Goal: Check status: Check status

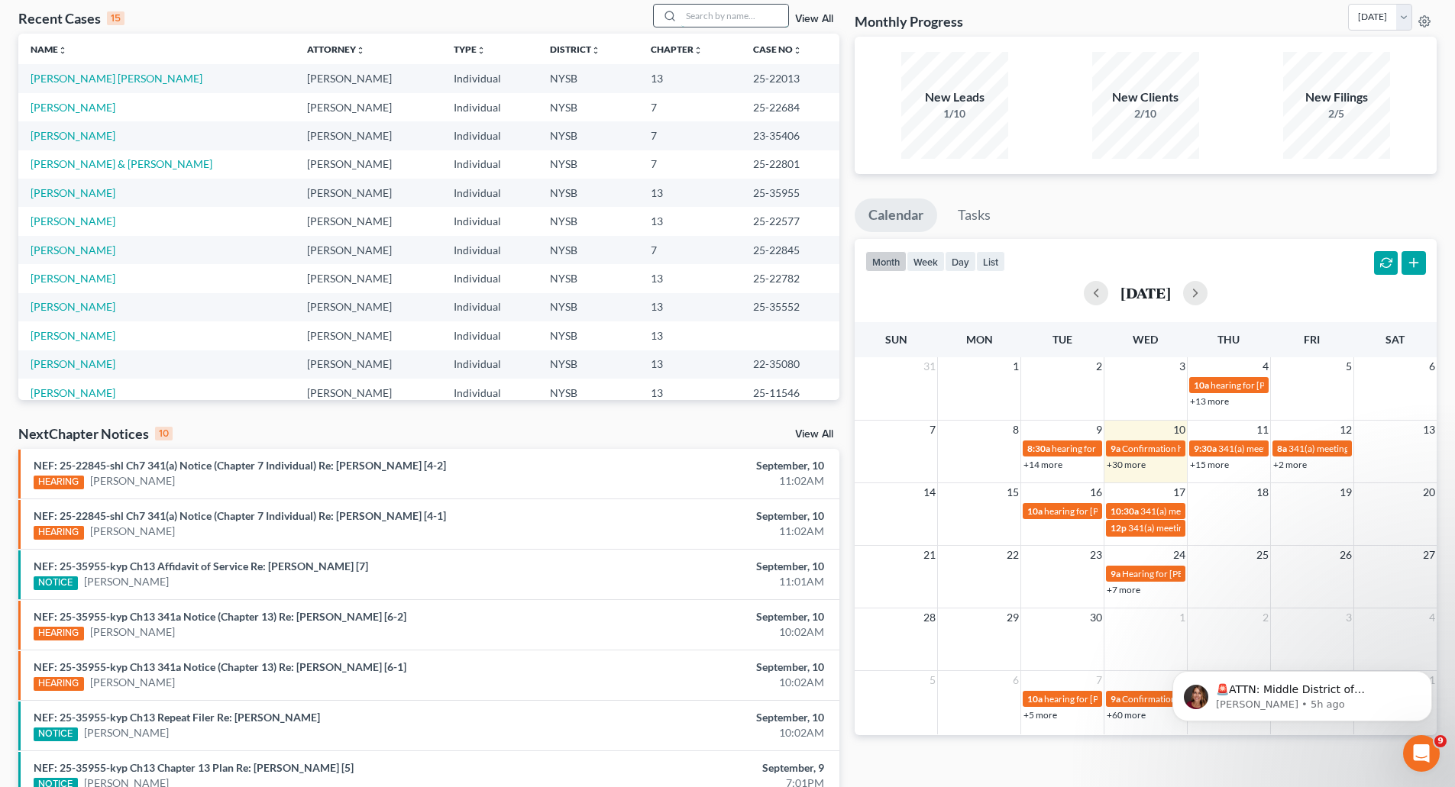
click at [704, 11] on input "search" at bounding box center [734, 16] width 107 height 22
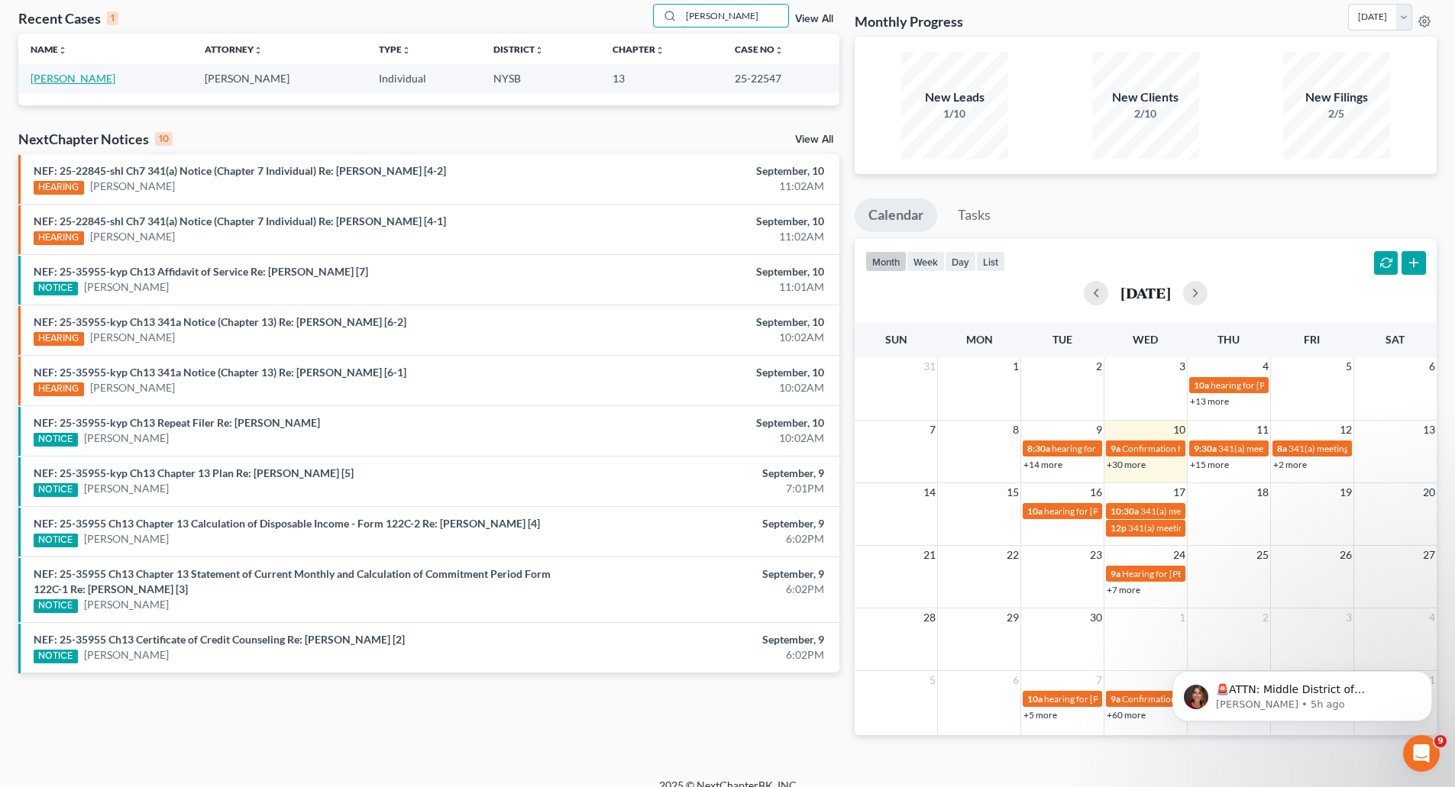
type input "[PERSON_NAME]"
click at [66, 73] on link "[PERSON_NAME]" at bounding box center [73, 78] width 85 height 13
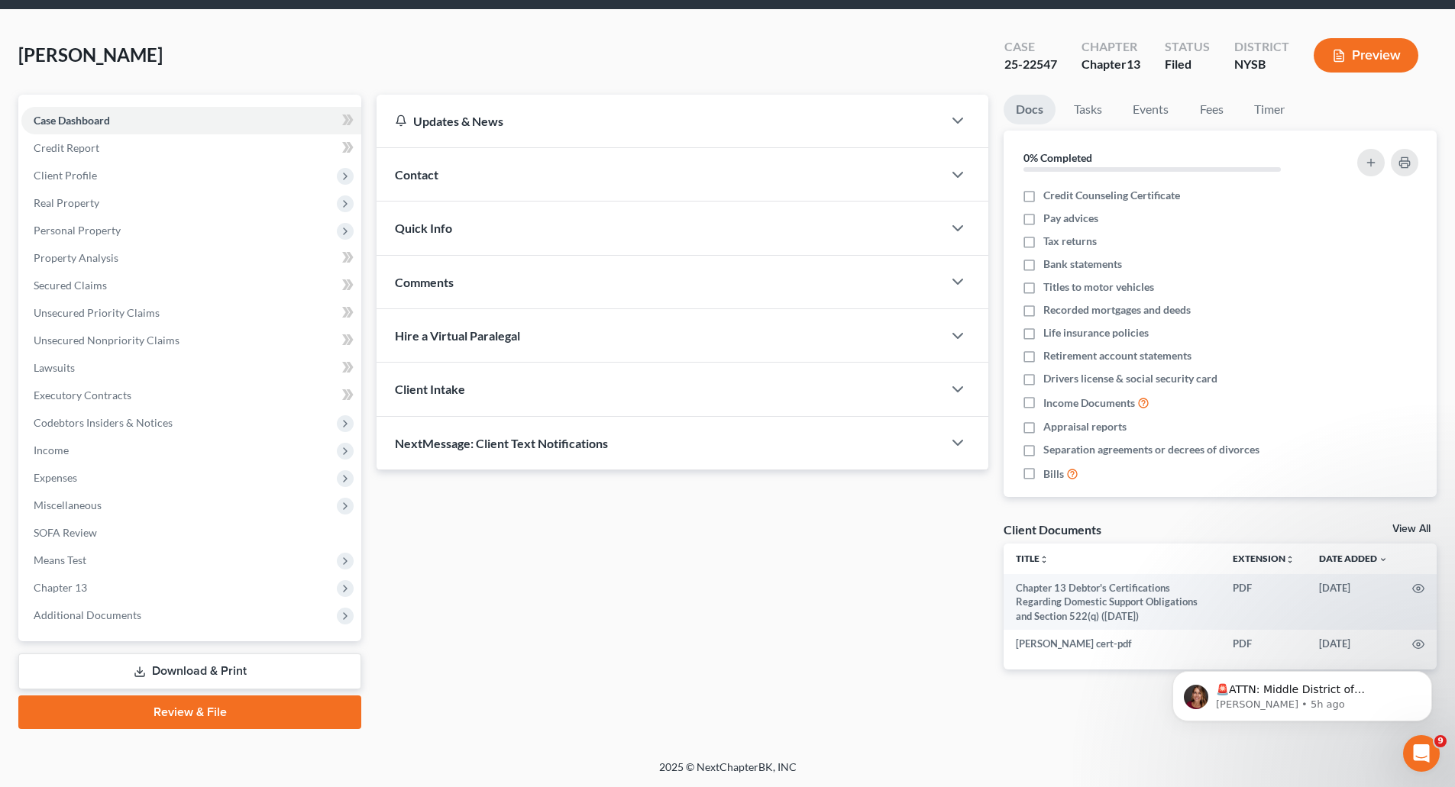
scroll to position [34, 0]
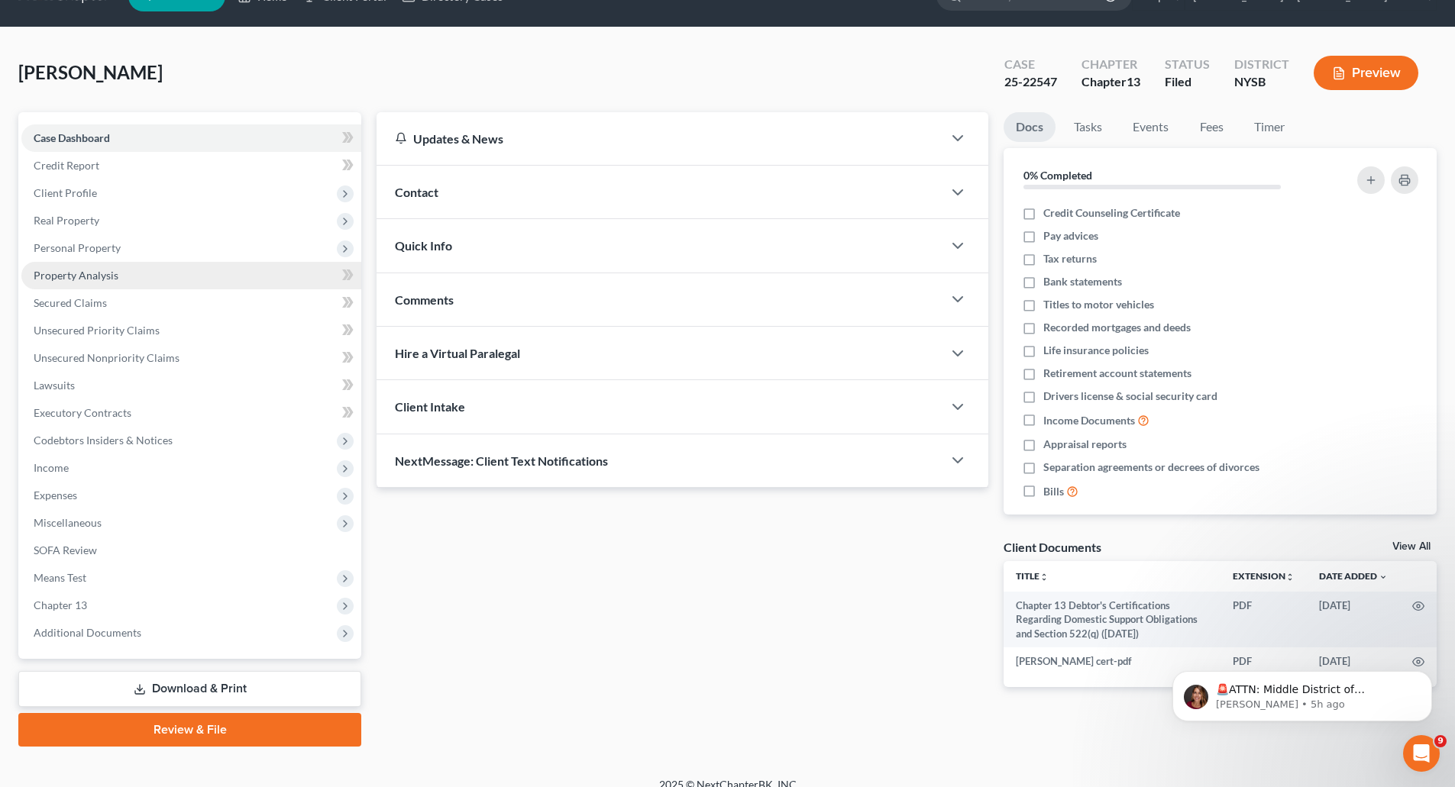
click at [81, 270] on span "Property Analysis" at bounding box center [76, 275] width 85 height 13
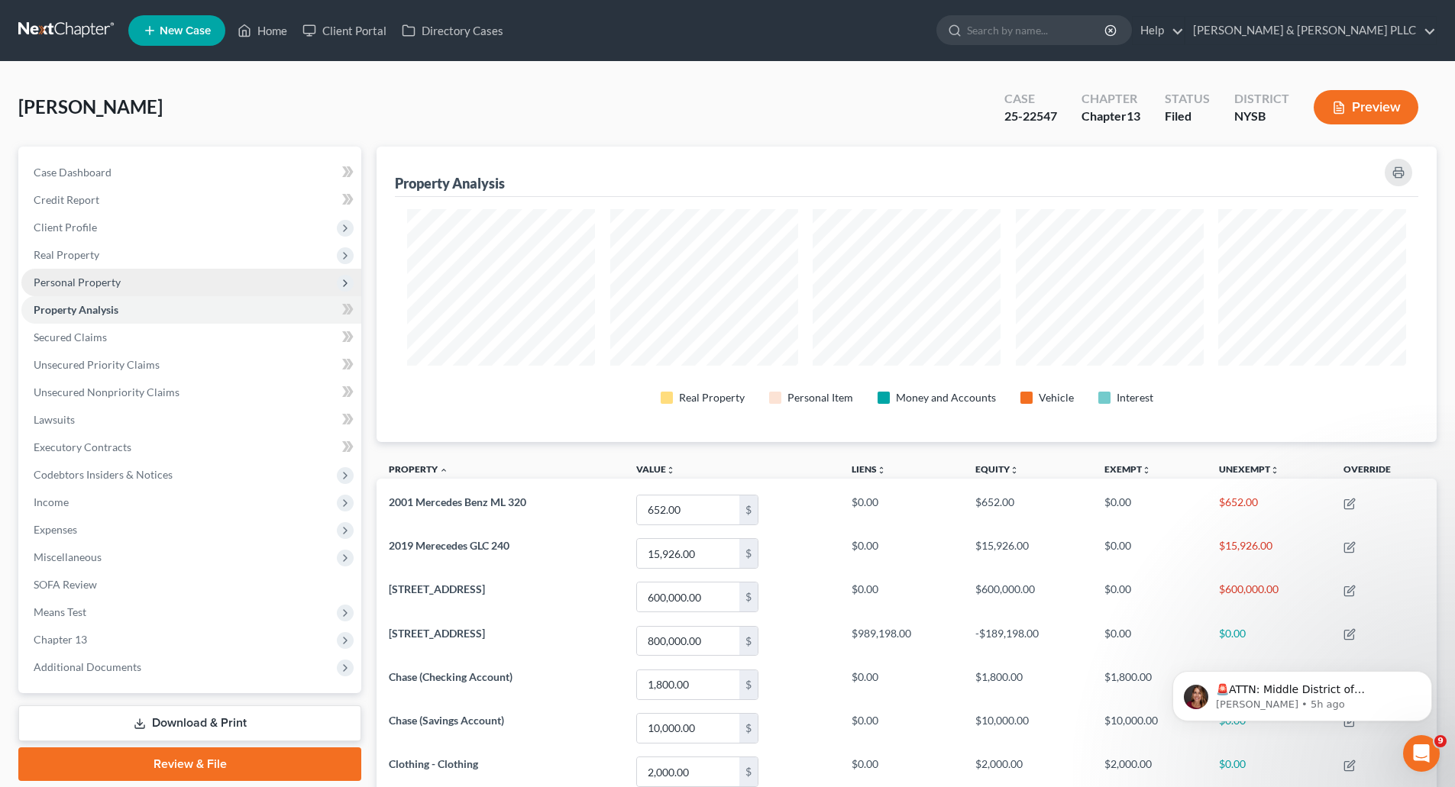
click at [88, 277] on span "Personal Property" at bounding box center [77, 282] width 87 height 13
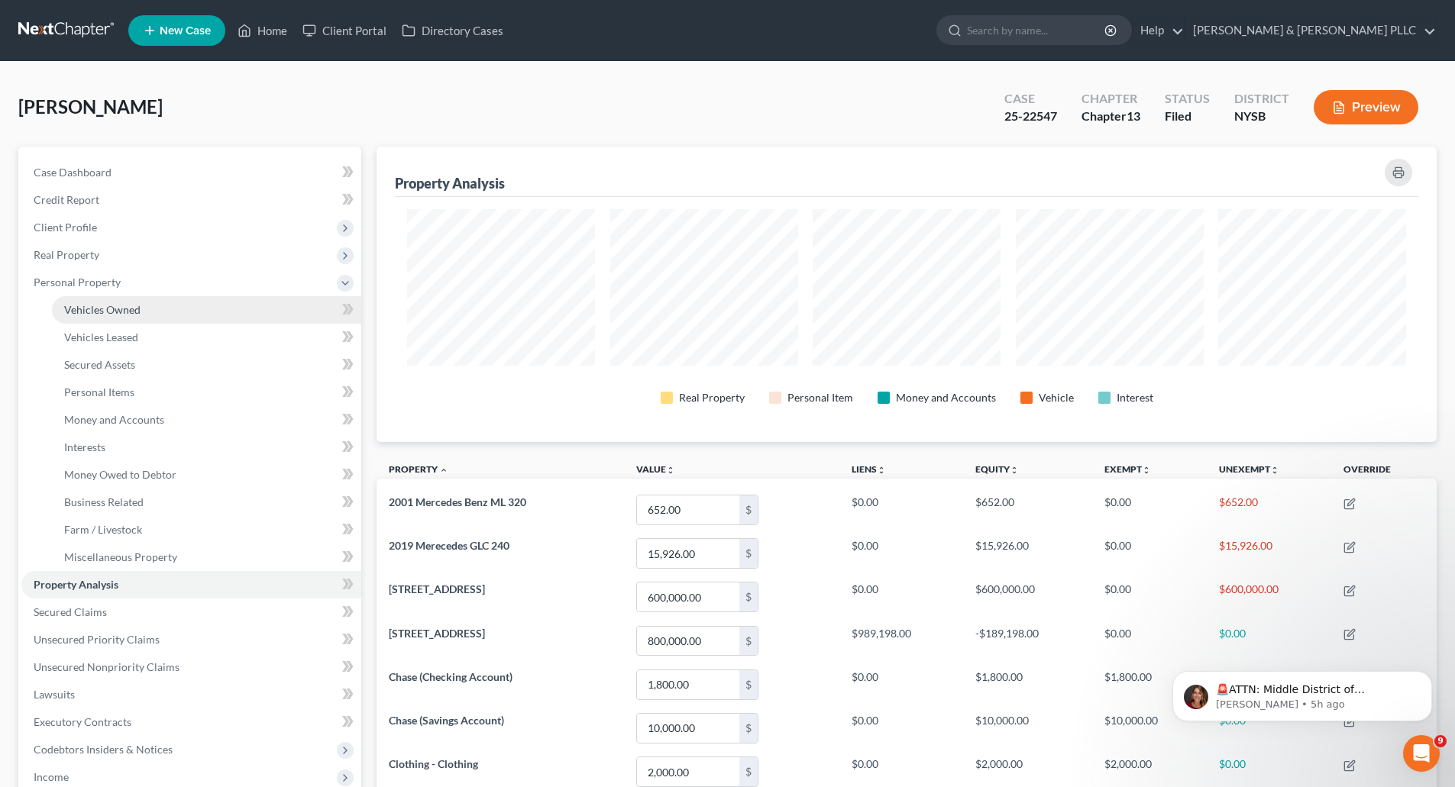
click at [102, 304] on span "Vehicles Owned" at bounding box center [102, 309] width 76 height 13
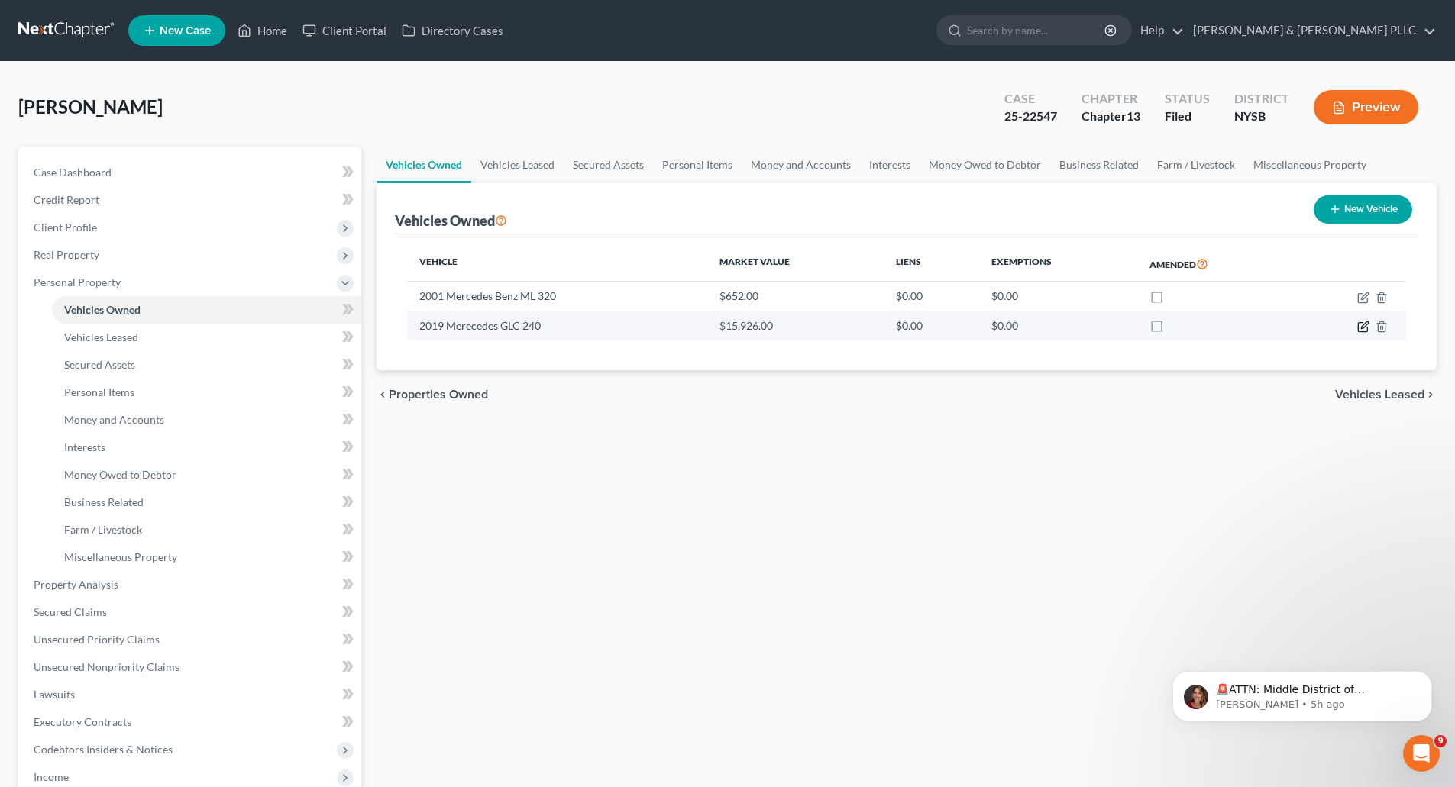
click at [1362, 324] on icon "button" at bounding box center [1363, 327] width 12 height 12
select select "0"
select select "7"
select select "2"
select select "0"
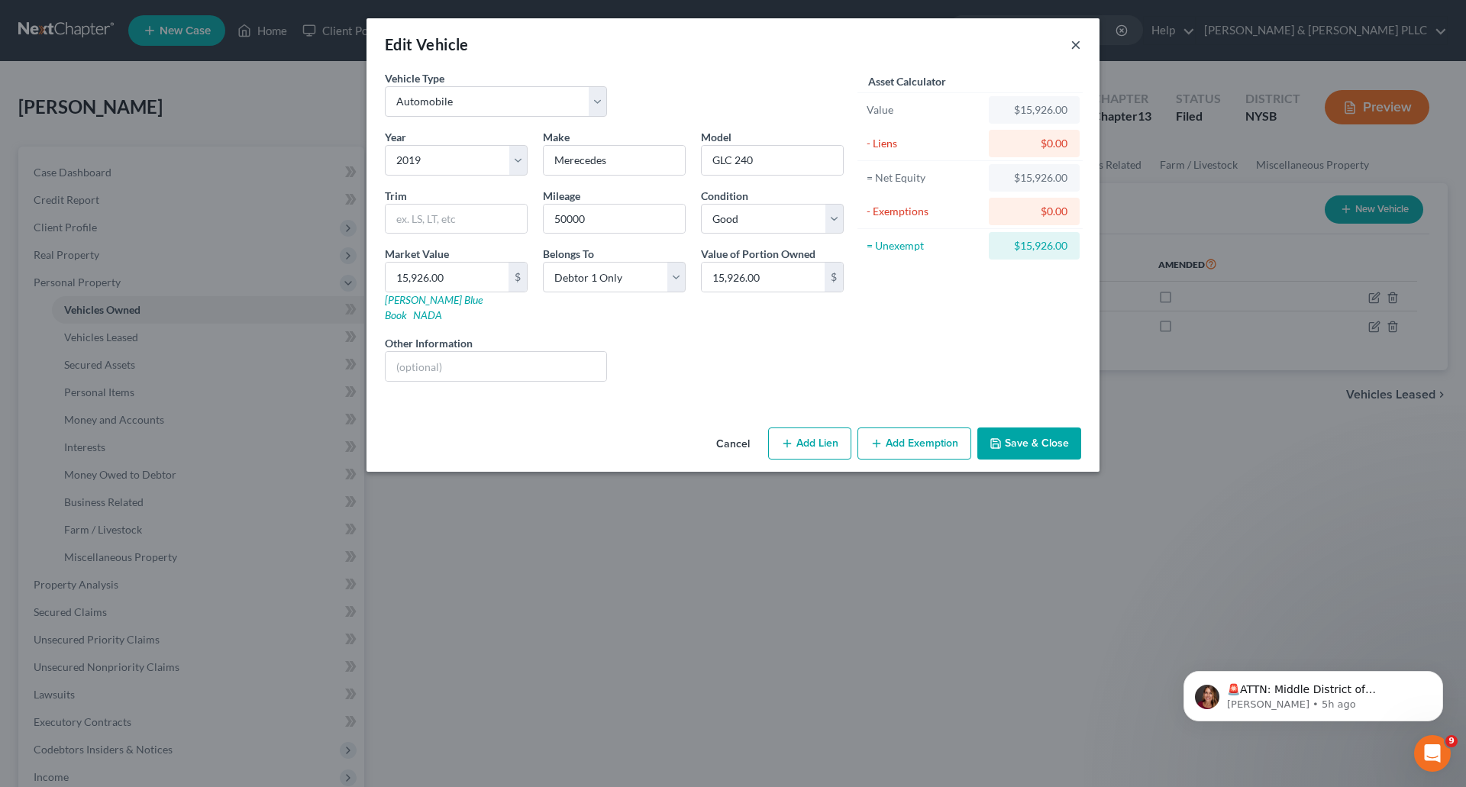
click at [1075, 43] on button "×" at bounding box center [1076, 44] width 11 height 18
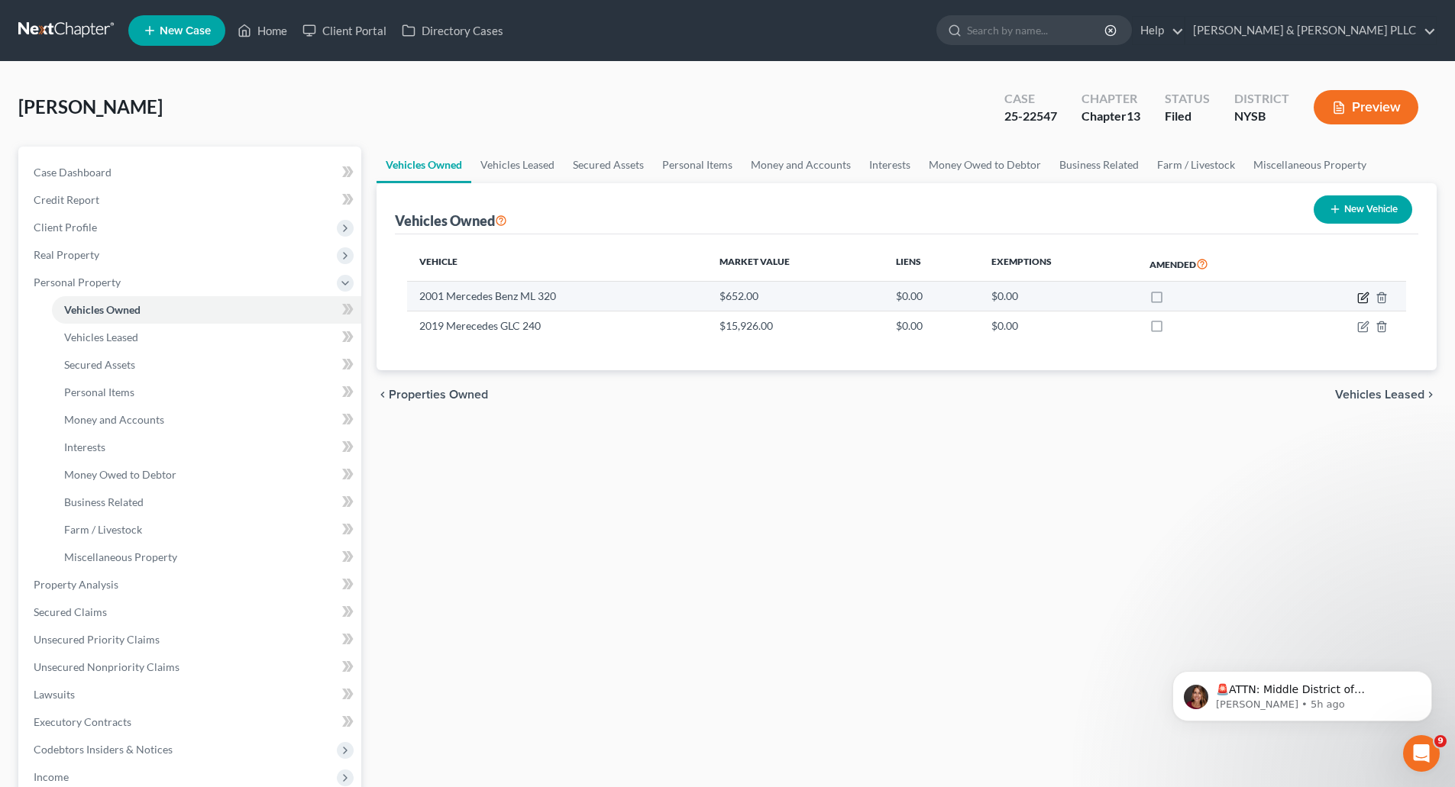
click at [1361, 292] on icon "button" at bounding box center [1363, 298] width 12 height 12
select select "0"
select select "25"
select select "2"
select select "0"
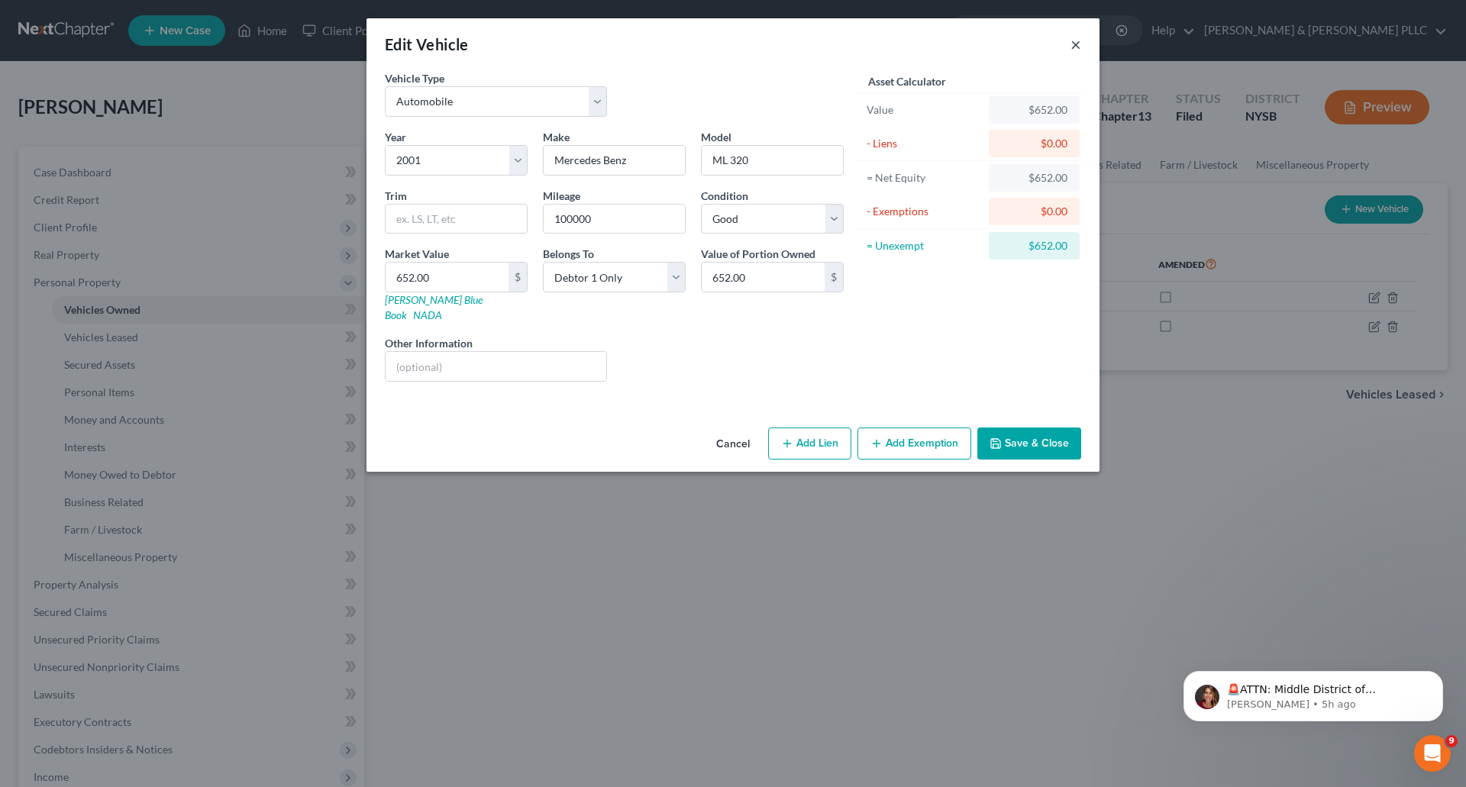
click at [1075, 45] on button "×" at bounding box center [1076, 44] width 11 height 18
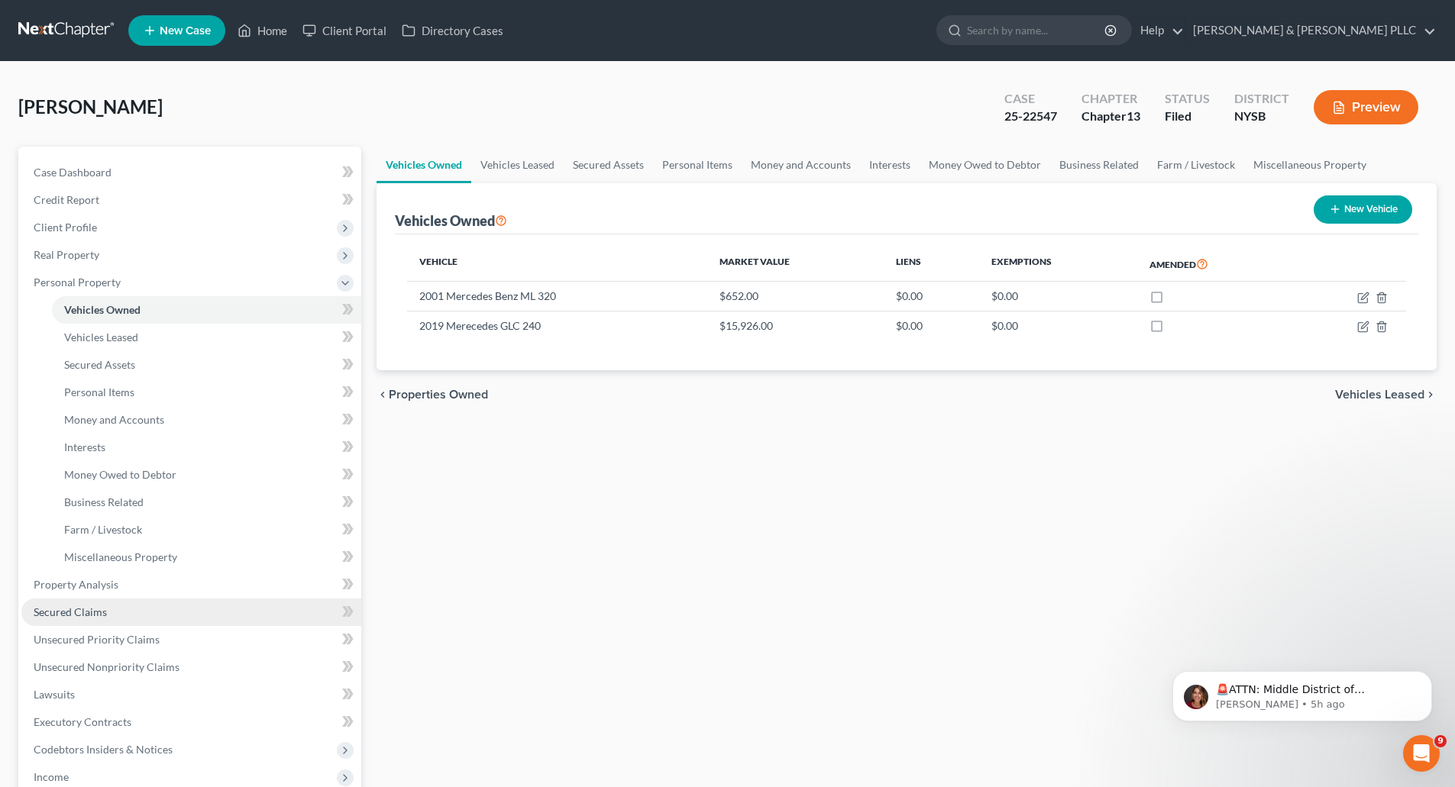
click at [102, 606] on span "Secured Claims" at bounding box center [70, 612] width 73 height 13
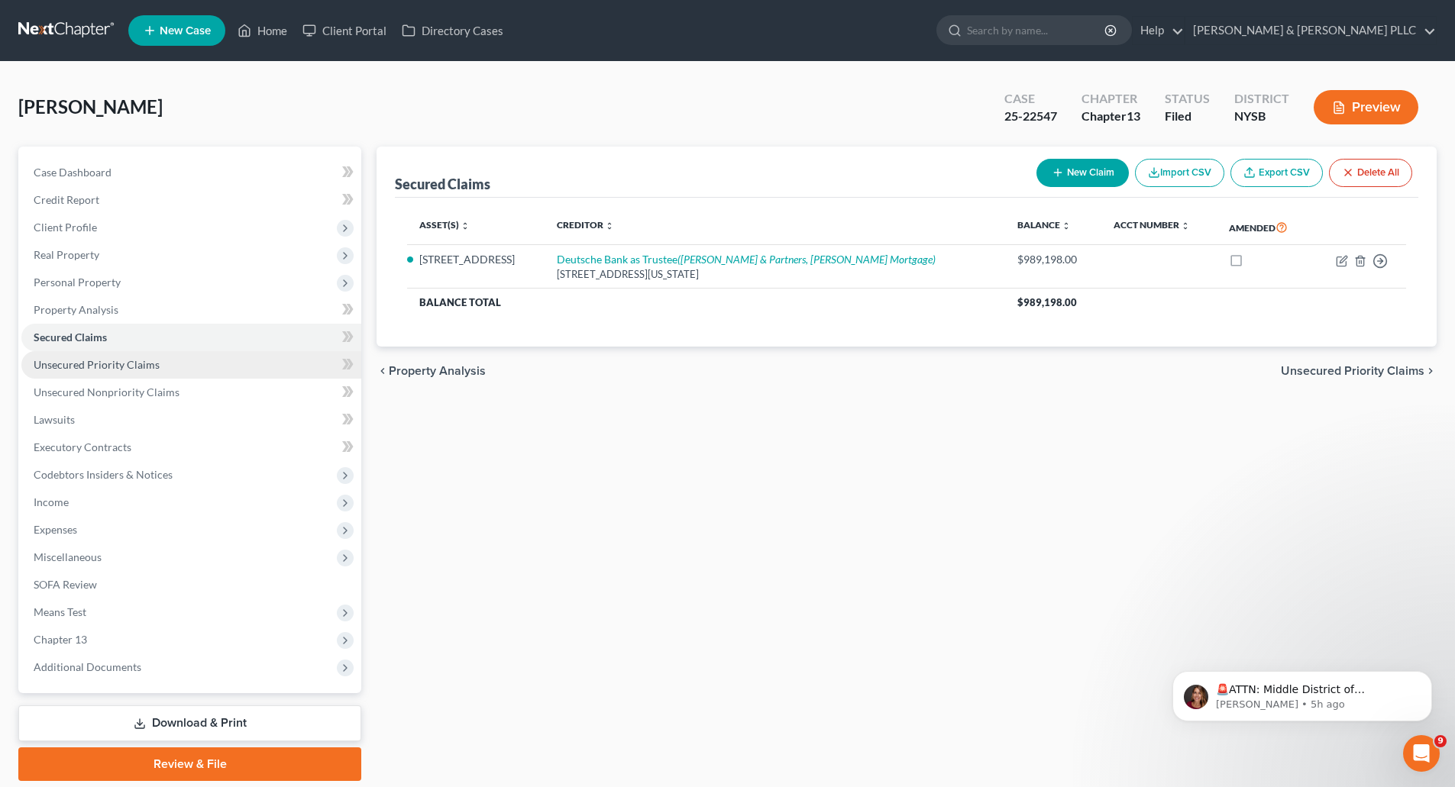
click at [114, 362] on span "Unsecured Priority Claims" at bounding box center [97, 364] width 126 height 13
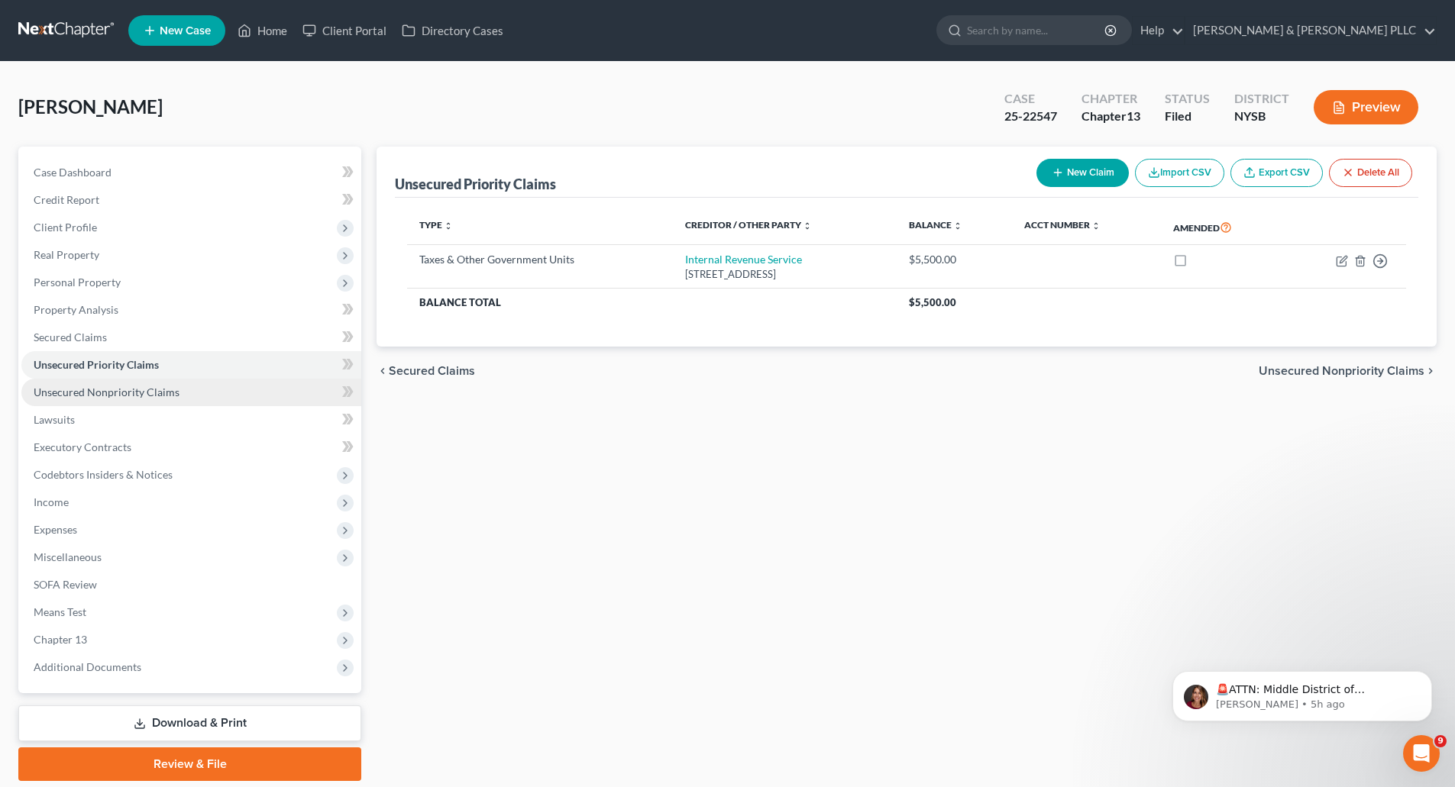
click at [115, 392] on span "Unsecured Nonpriority Claims" at bounding box center [107, 392] width 146 height 13
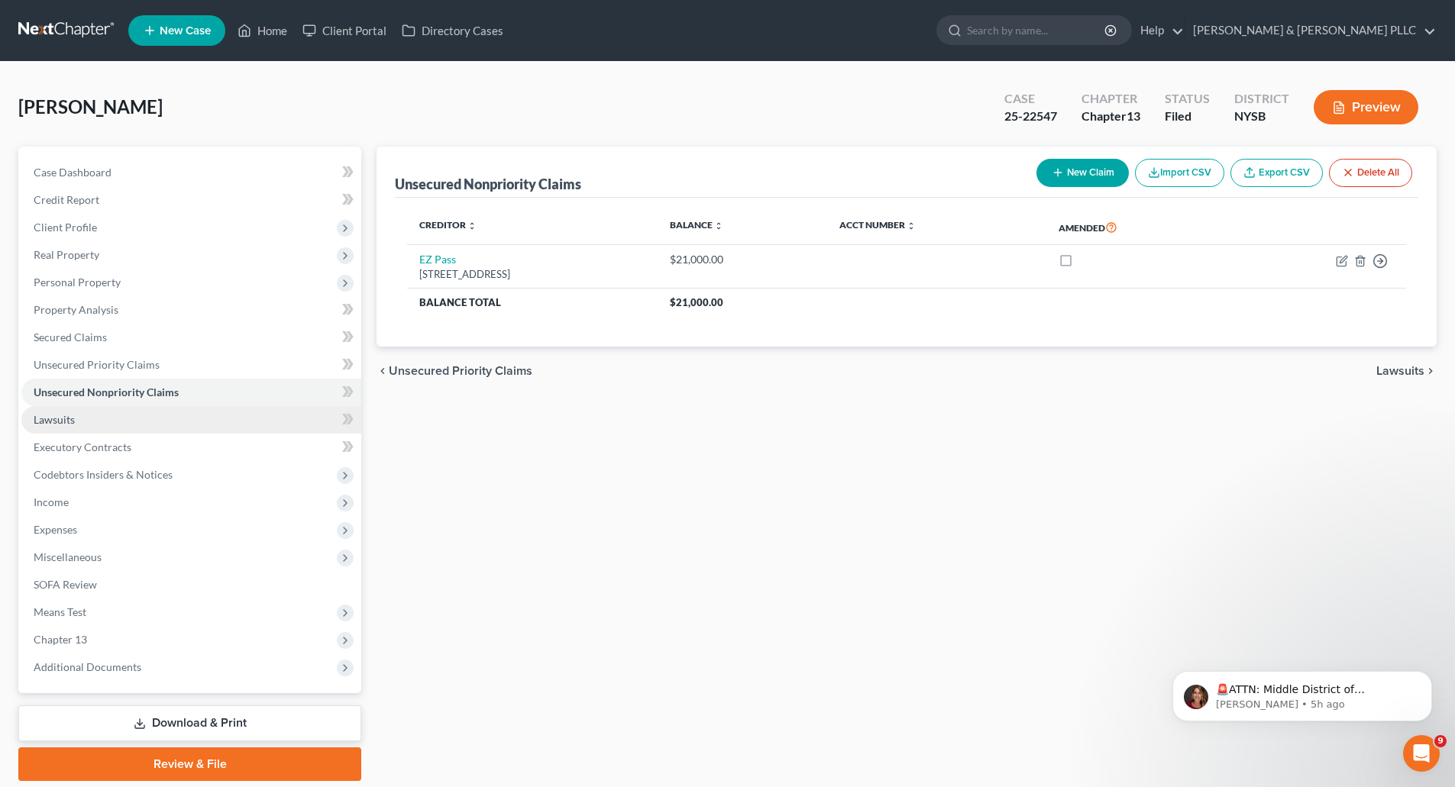
click at [44, 411] on link "Lawsuits" at bounding box center [191, 419] width 340 height 27
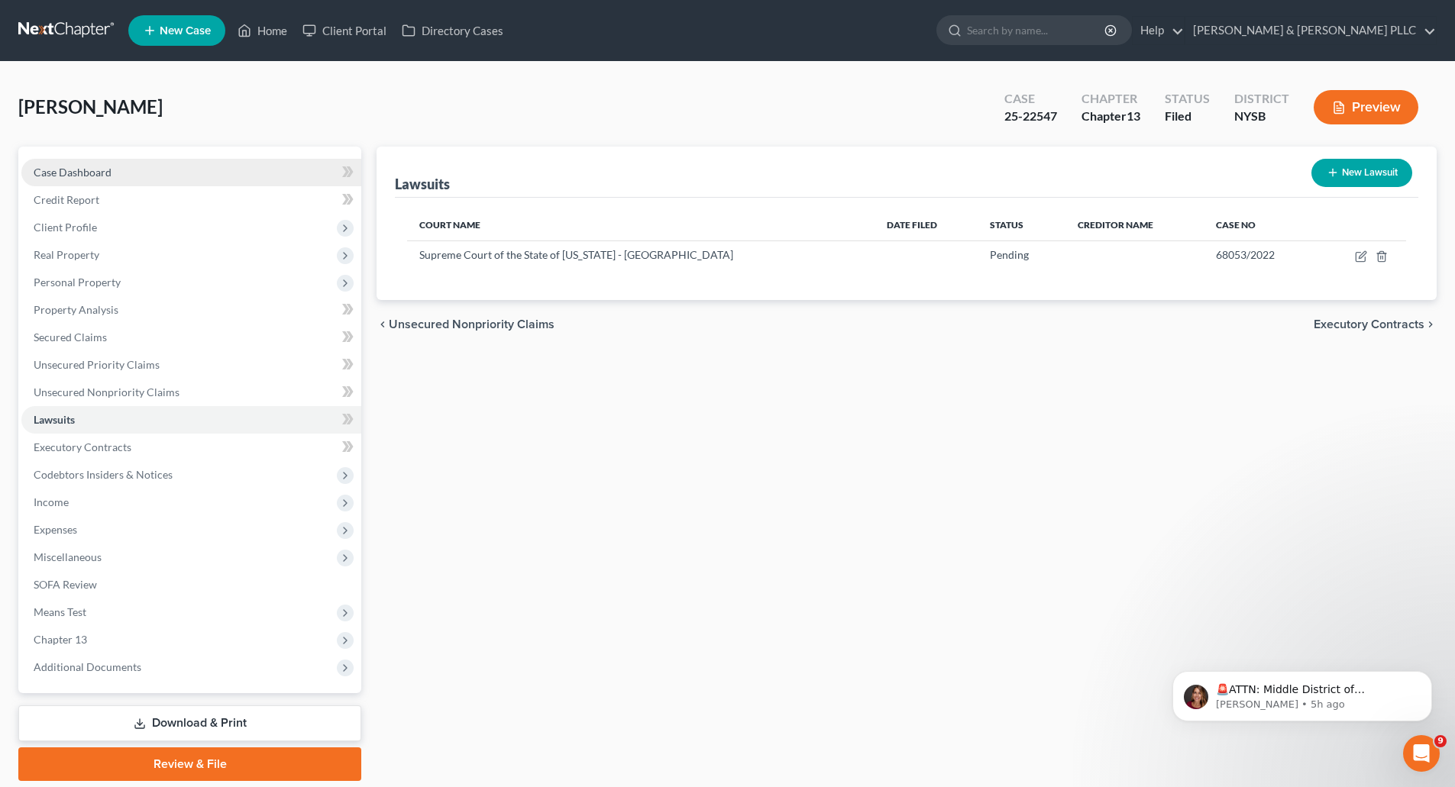
click at [70, 171] on span "Case Dashboard" at bounding box center [73, 172] width 78 height 13
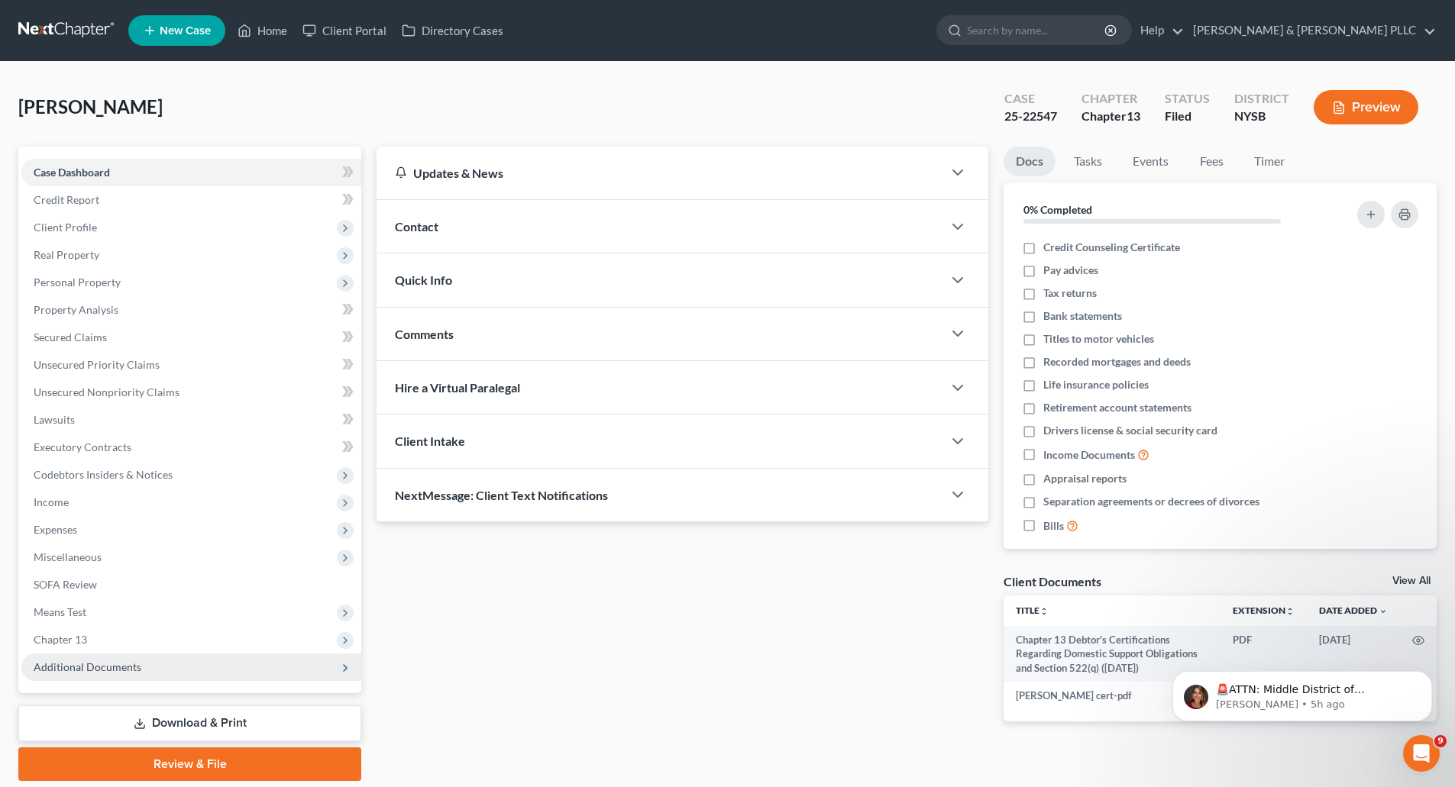
click at [73, 670] on span "Additional Documents" at bounding box center [88, 666] width 108 height 13
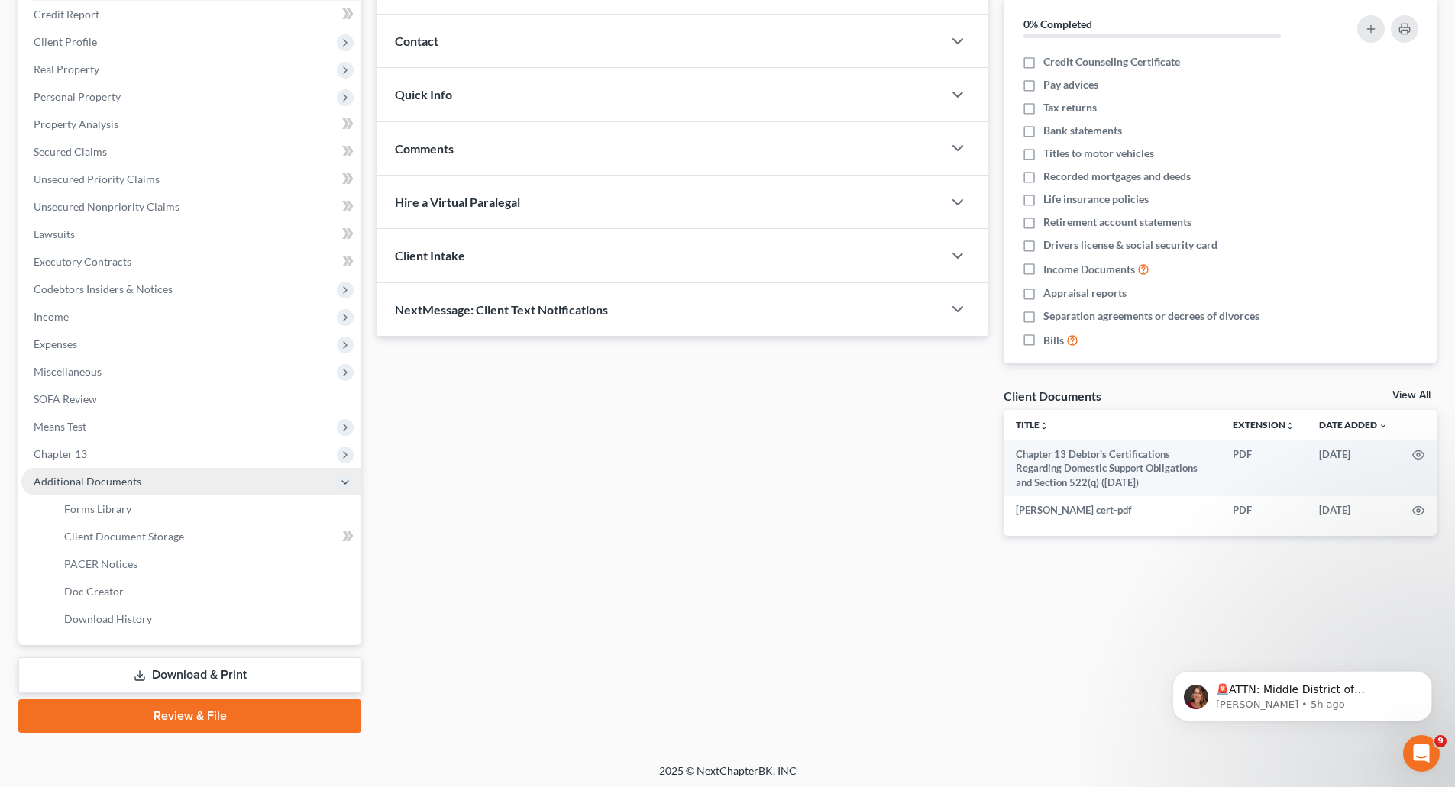
scroll to position [189, 0]
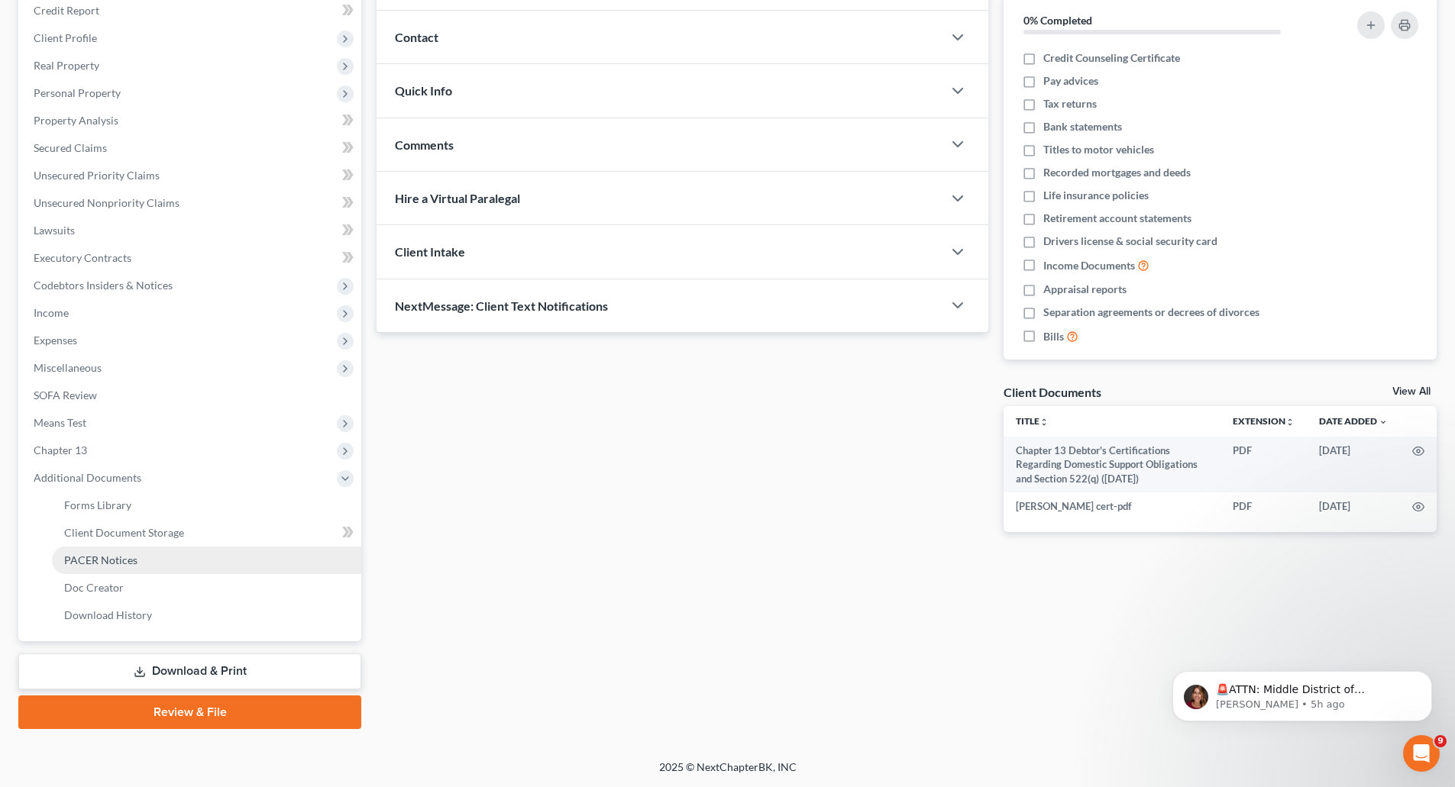
click at [115, 555] on span "PACER Notices" at bounding box center [100, 560] width 73 height 13
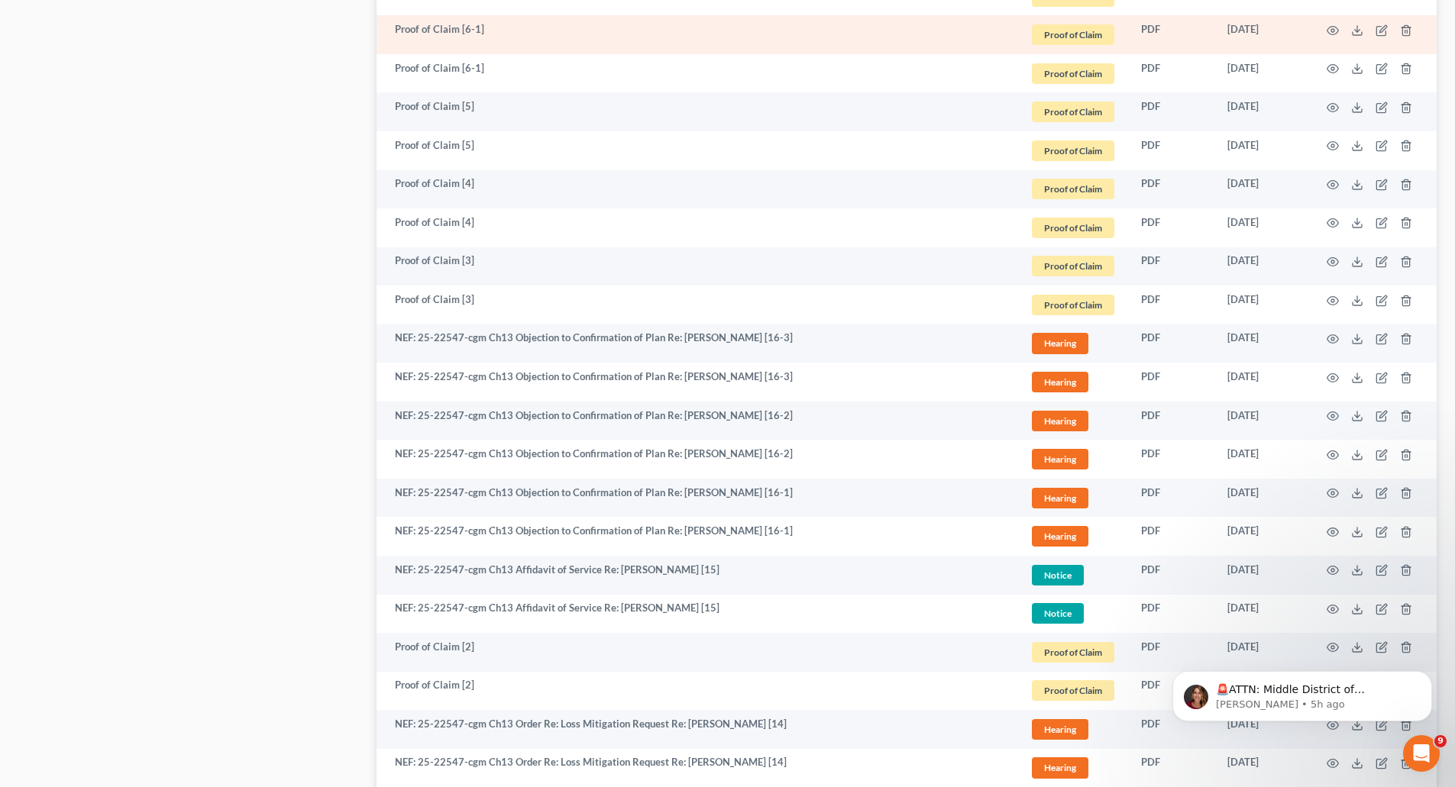
scroll to position [1069, 0]
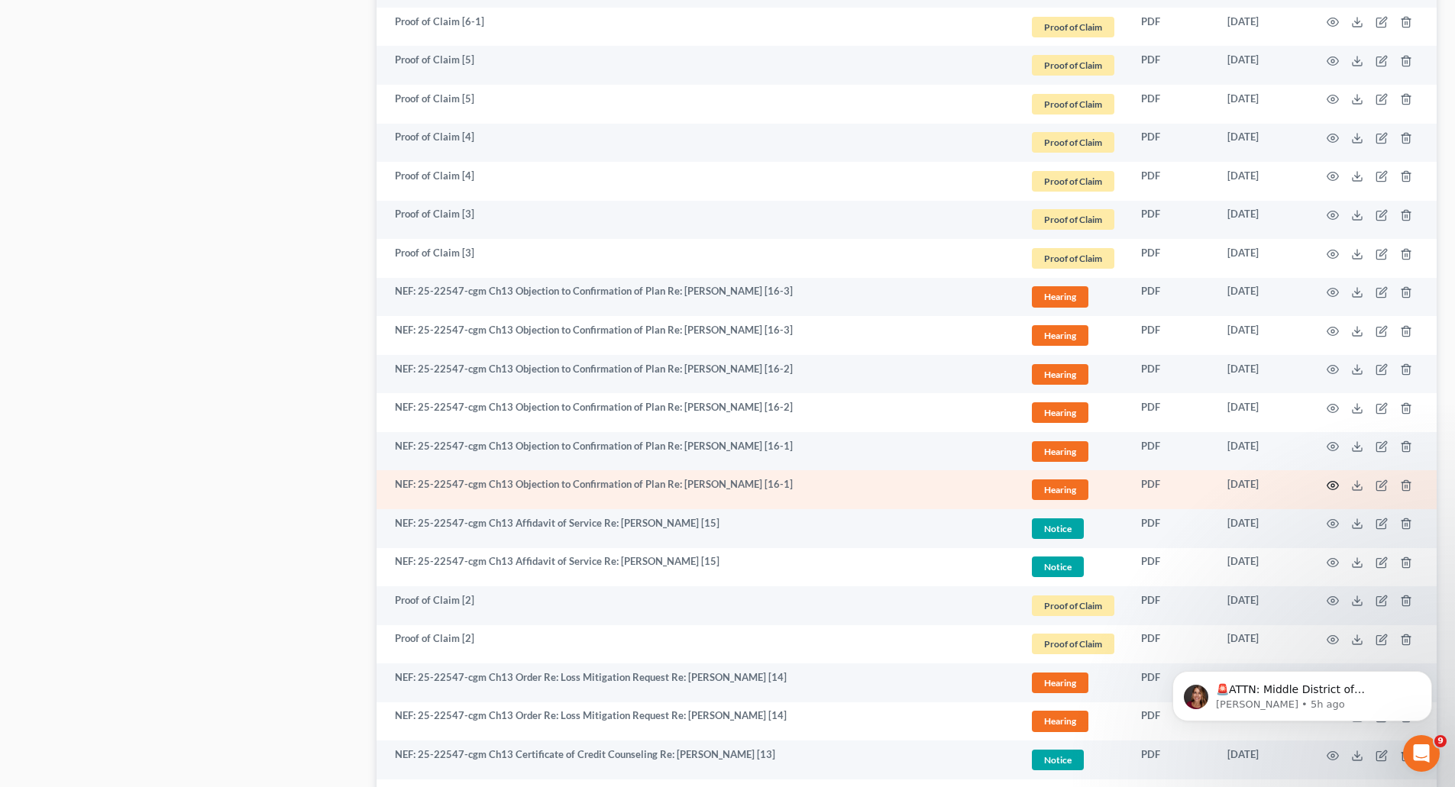
click at [1333, 483] on icon "button" at bounding box center [1332, 486] width 12 height 12
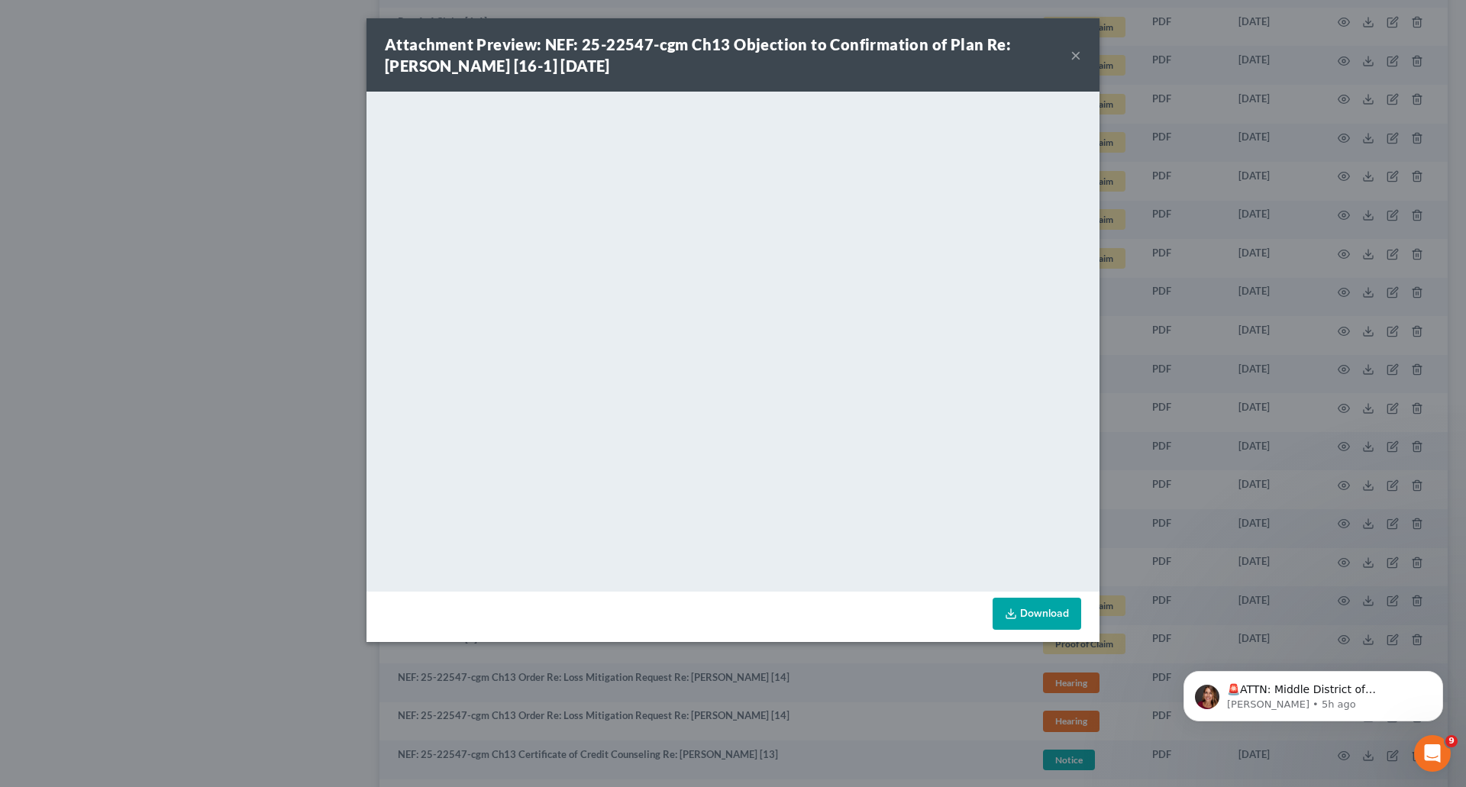
click at [1072, 53] on button "×" at bounding box center [1076, 55] width 11 height 18
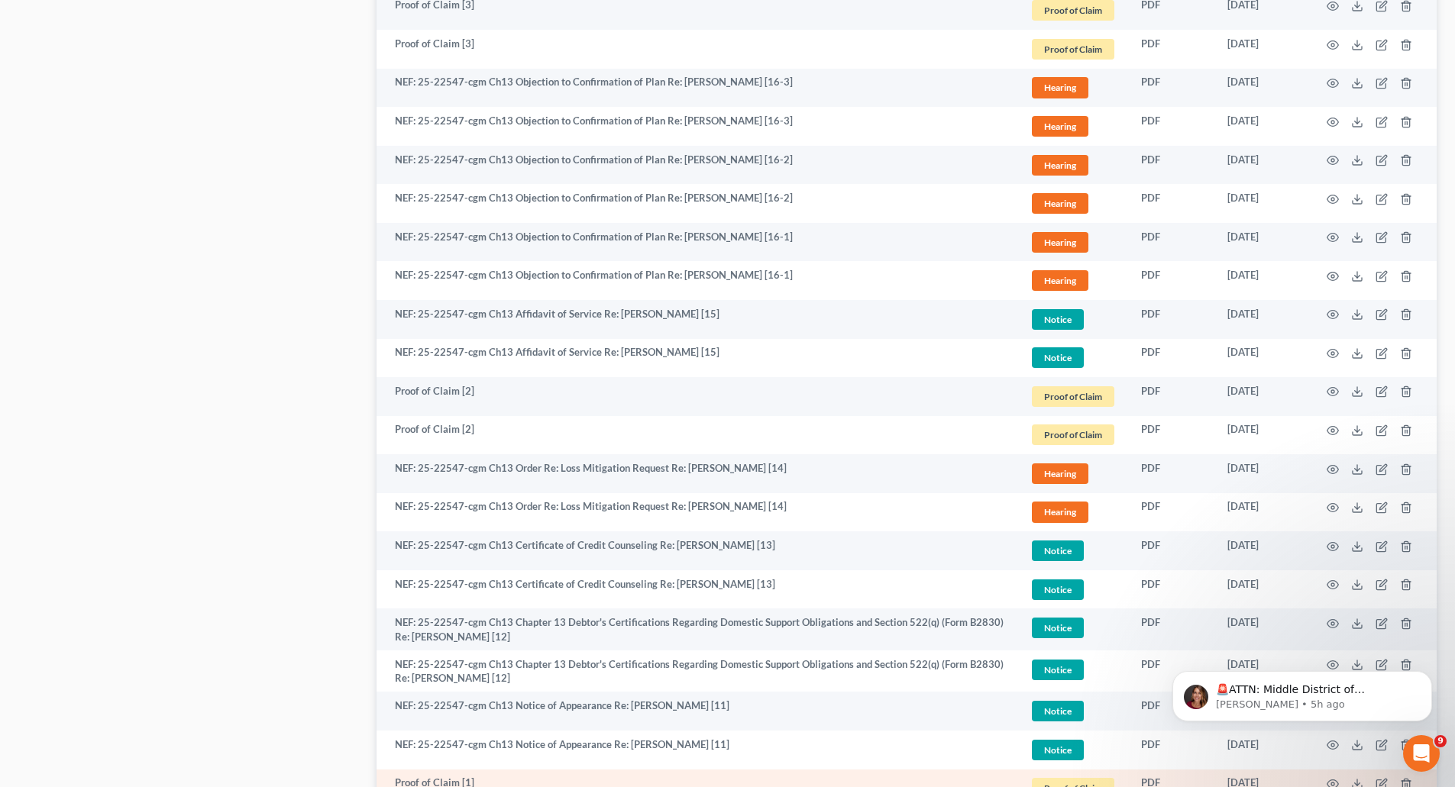
scroll to position [1264, 0]
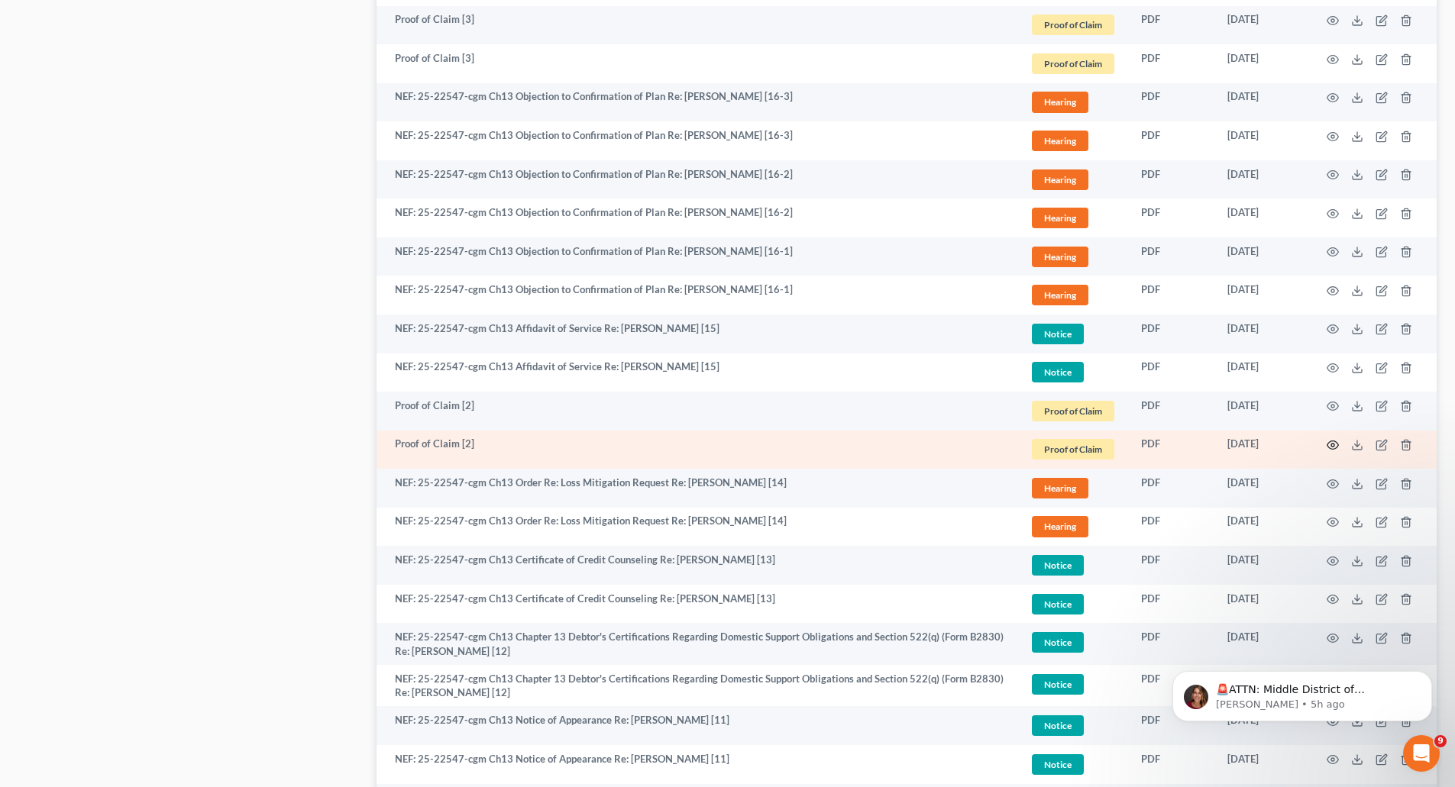
click at [1333, 444] on circle "button" at bounding box center [1332, 445] width 3 height 3
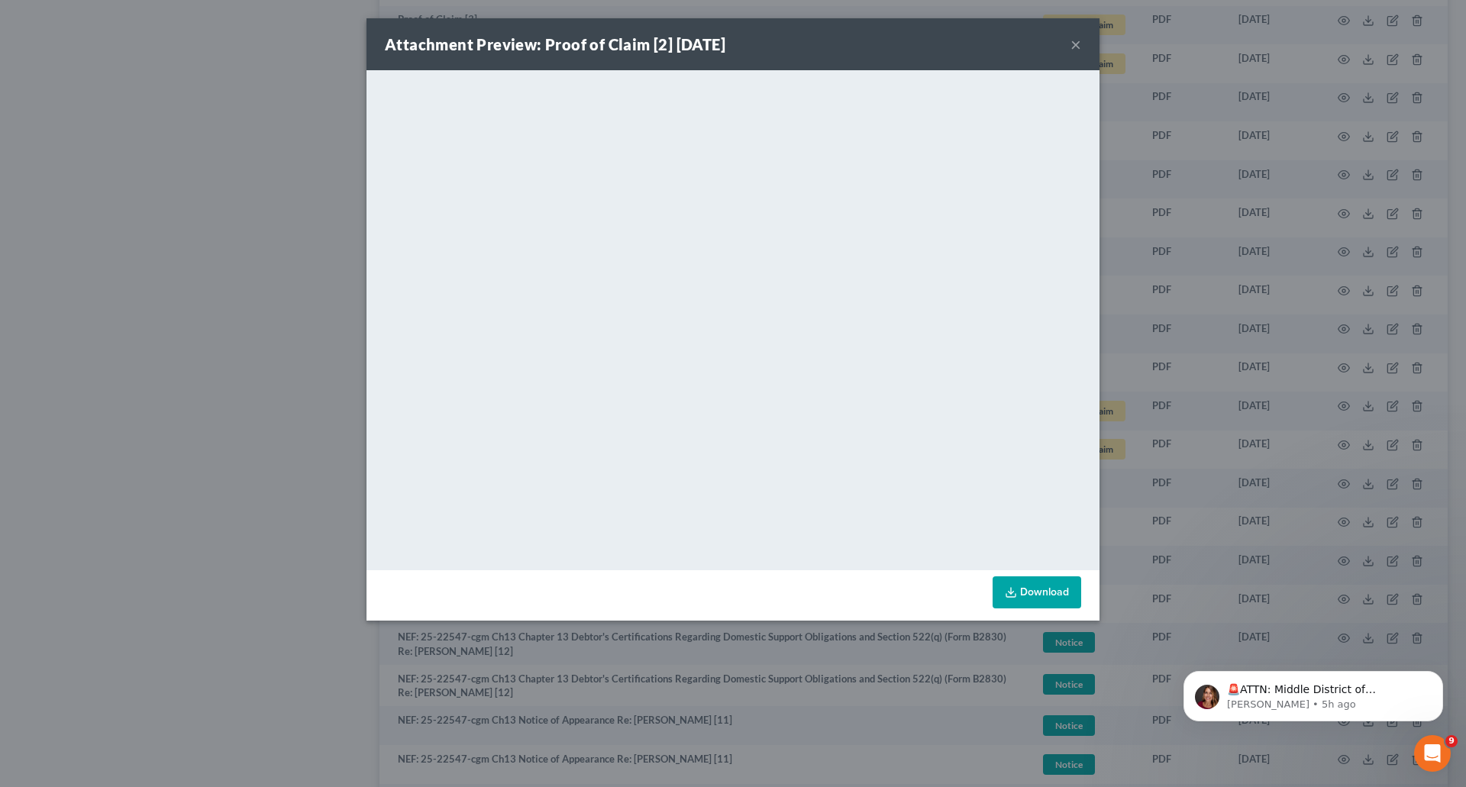
click at [1074, 47] on button "×" at bounding box center [1076, 44] width 11 height 18
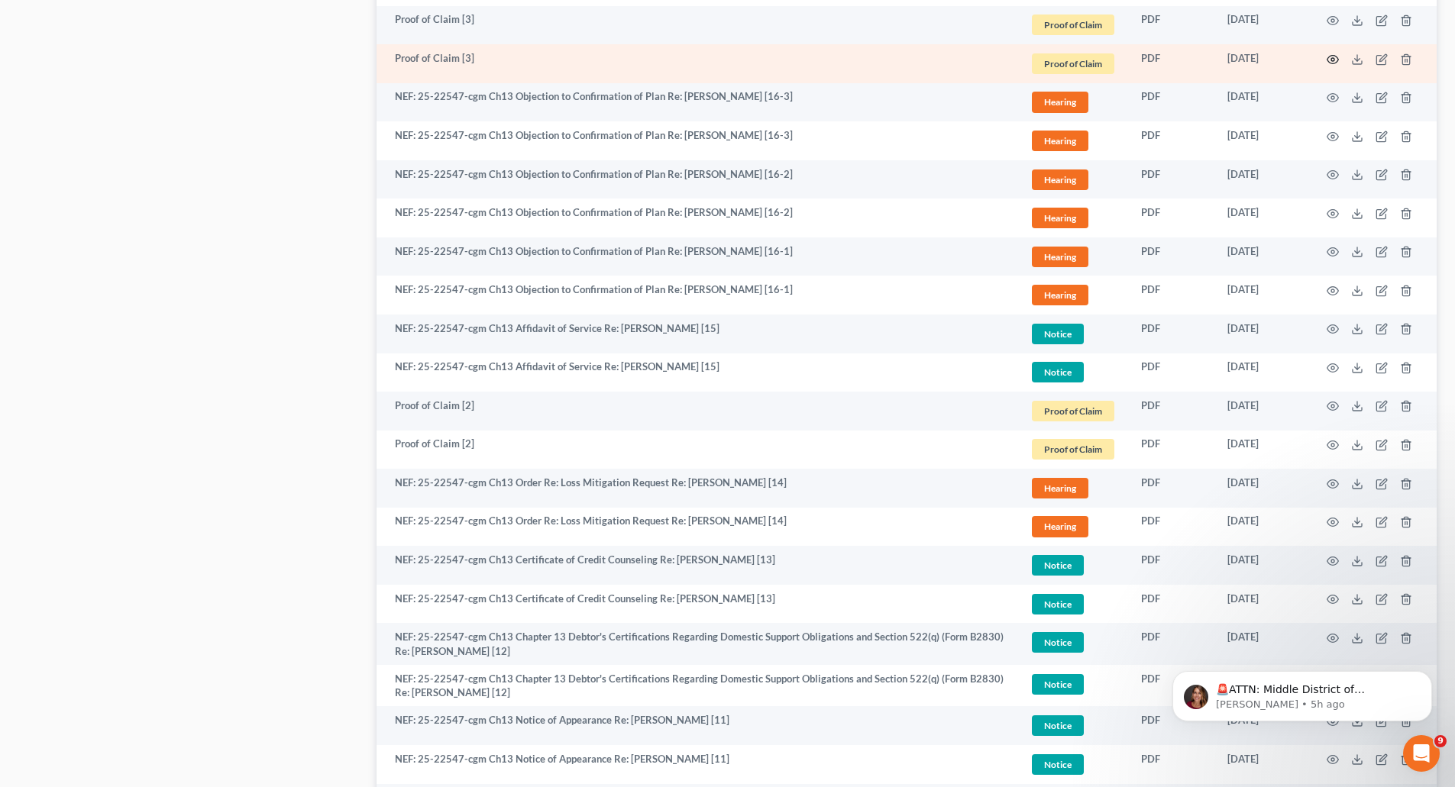
click at [1333, 59] on icon "button" at bounding box center [1332, 59] width 12 height 12
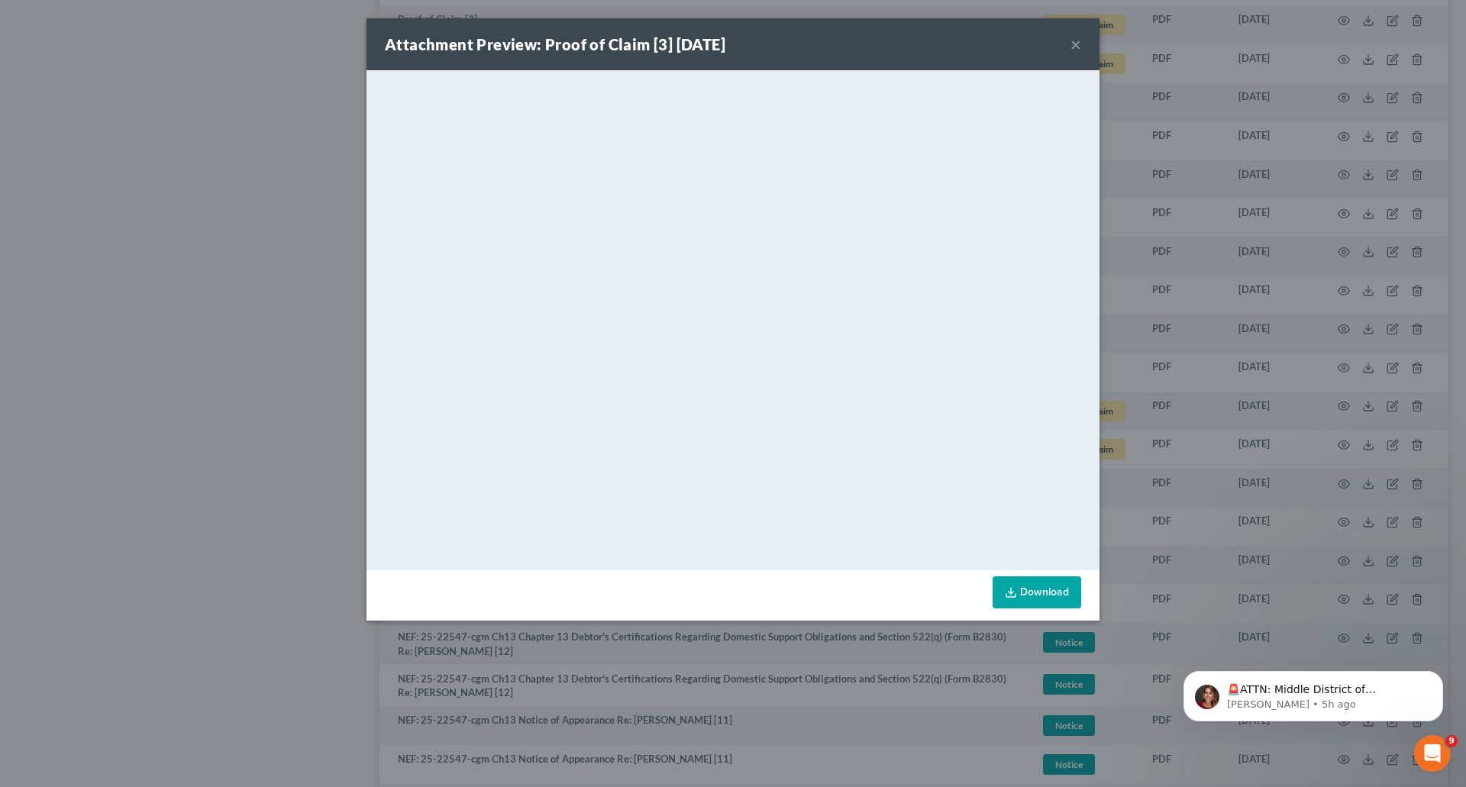
click at [1077, 46] on button "×" at bounding box center [1076, 44] width 11 height 18
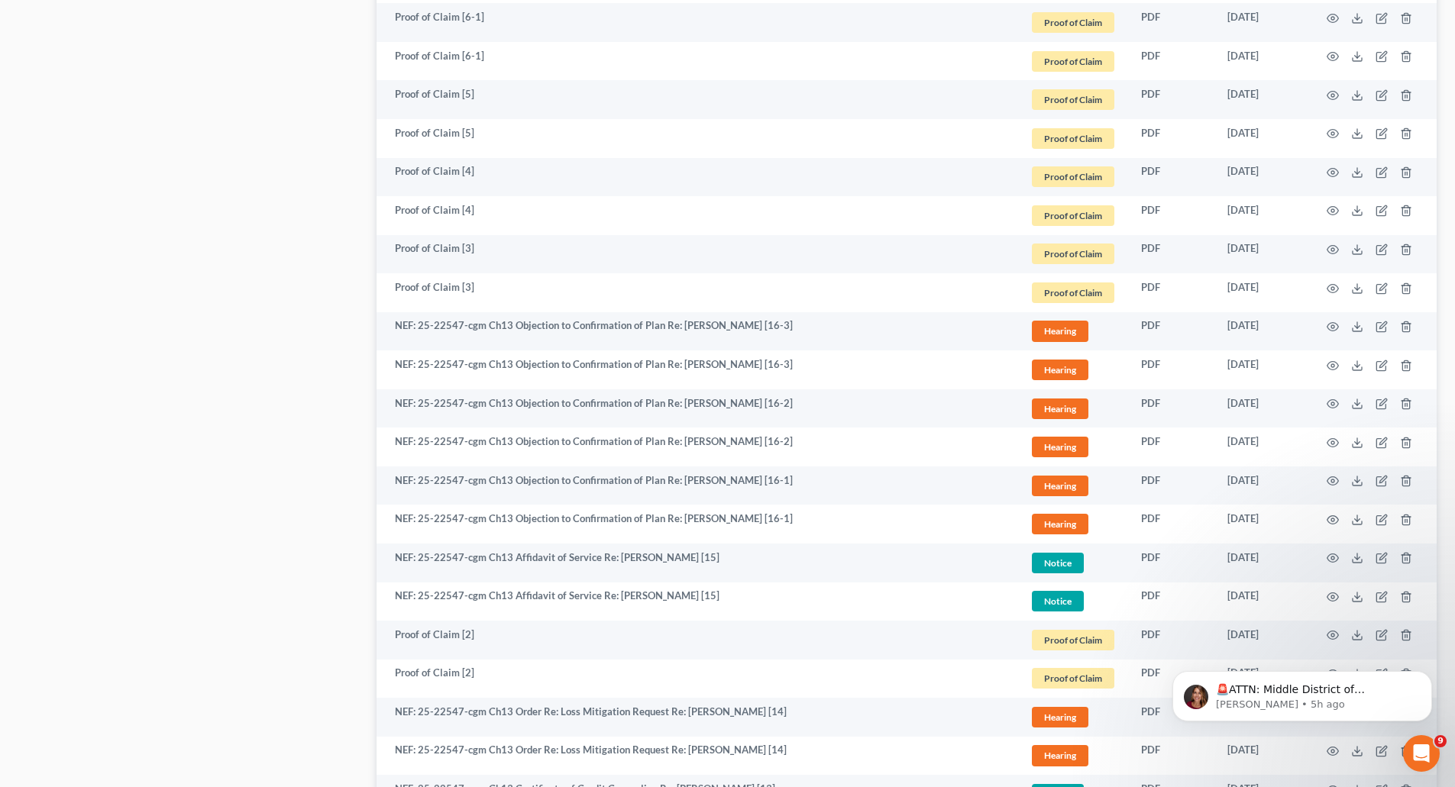
scroll to position [958, 0]
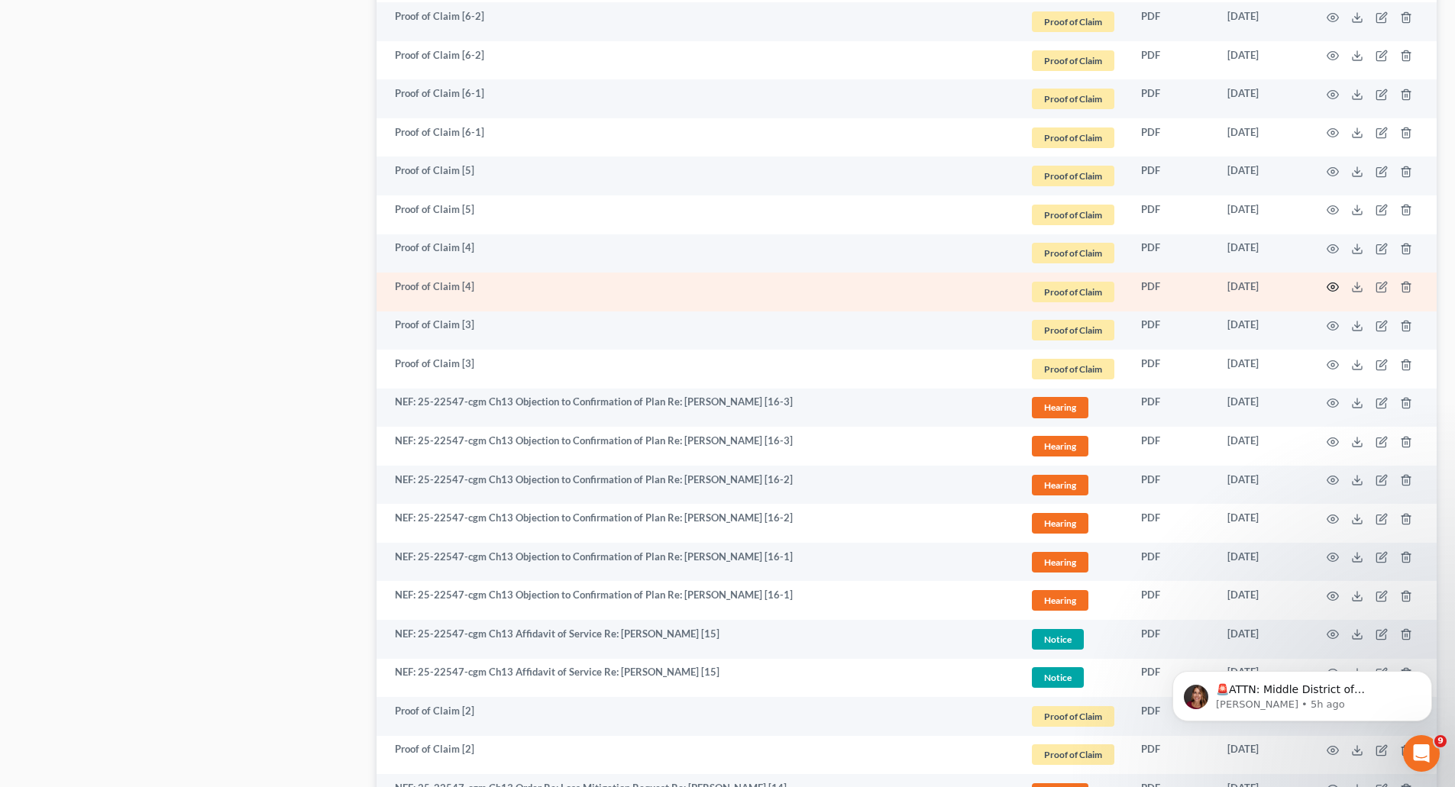
click at [1332, 282] on icon "button" at bounding box center [1332, 287] width 12 height 12
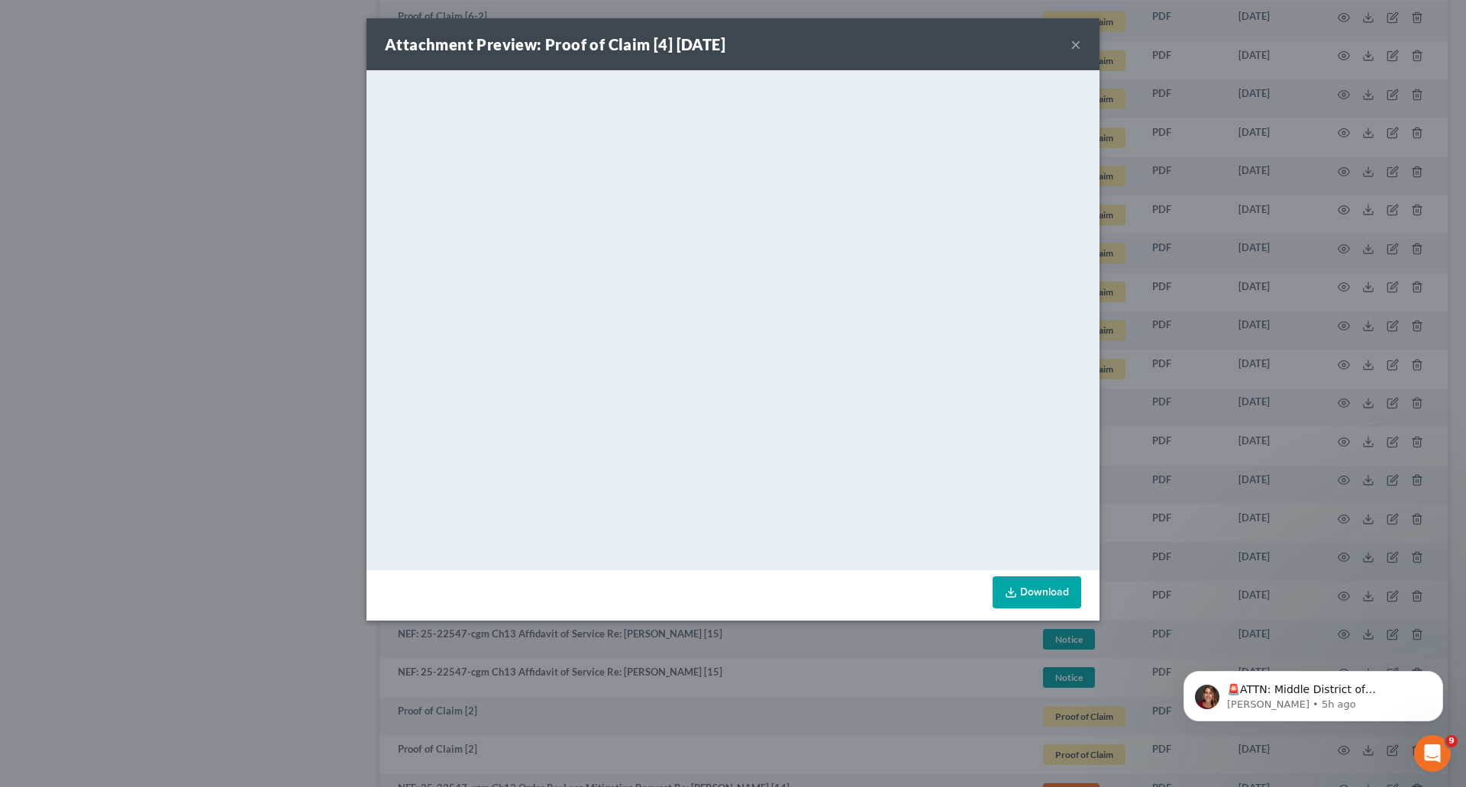
click at [1074, 42] on button "×" at bounding box center [1076, 44] width 11 height 18
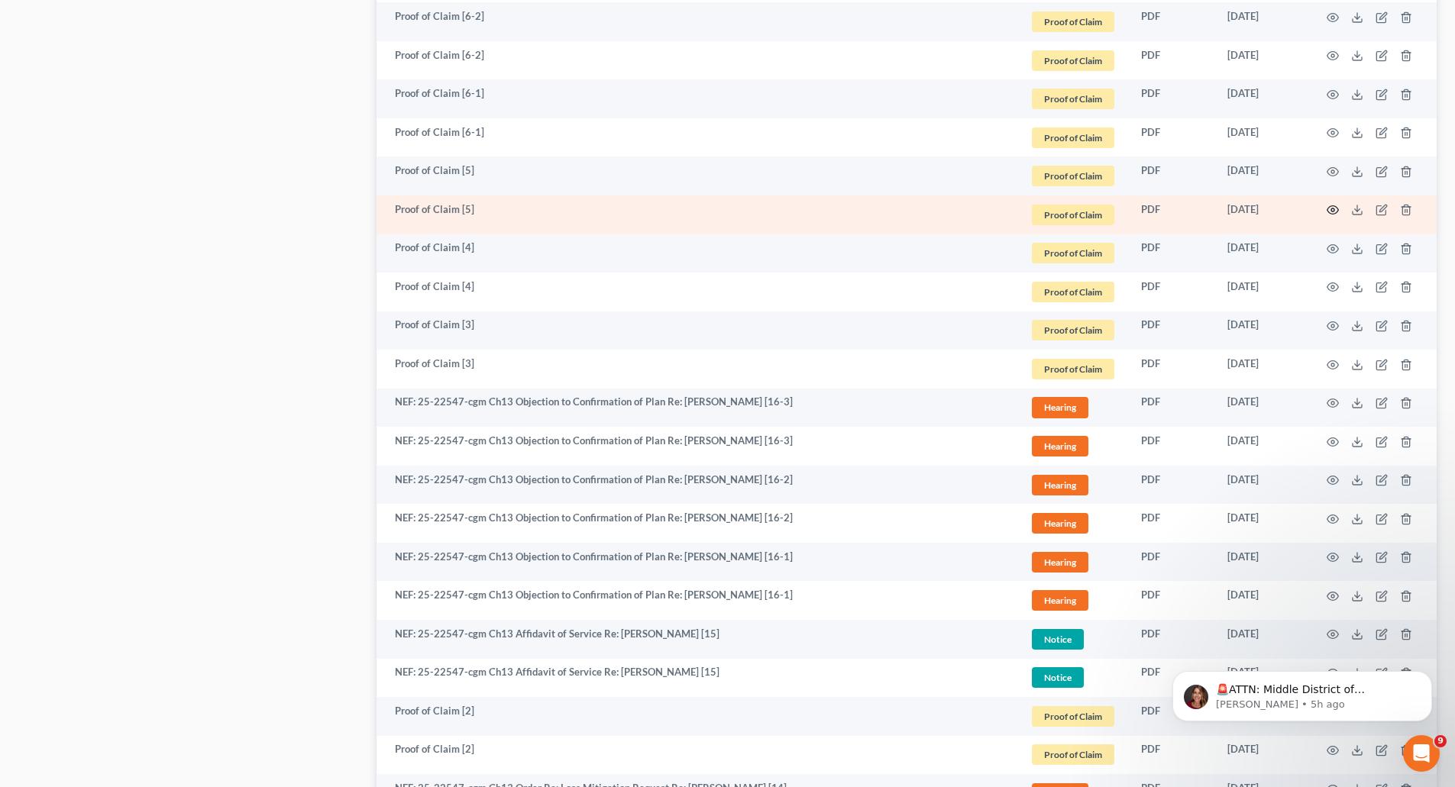
click at [1334, 205] on icon "button" at bounding box center [1332, 210] width 12 height 12
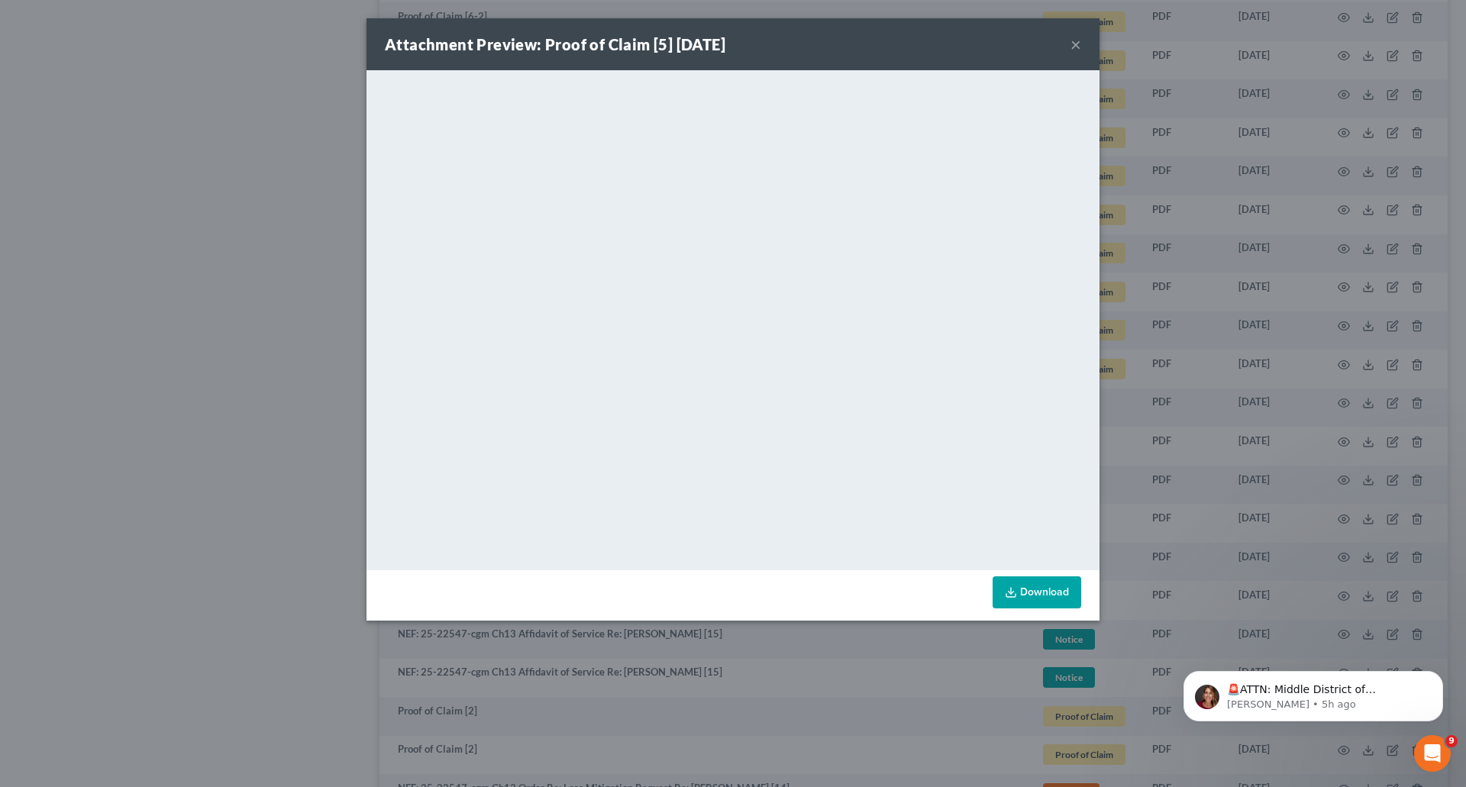
click at [1074, 44] on button "×" at bounding box center [1076, 44] width 11 height 18
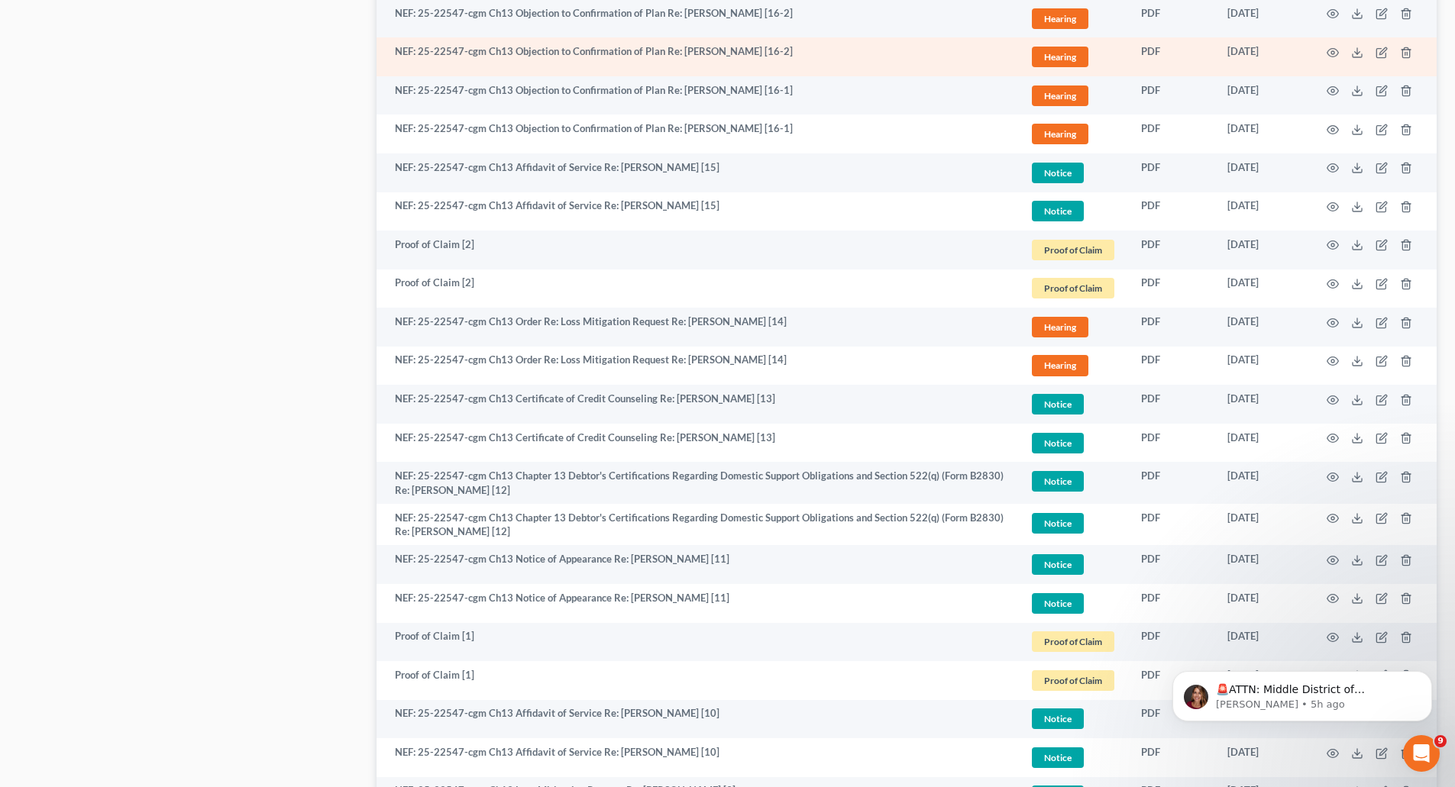
scroll to position [1569, 0]
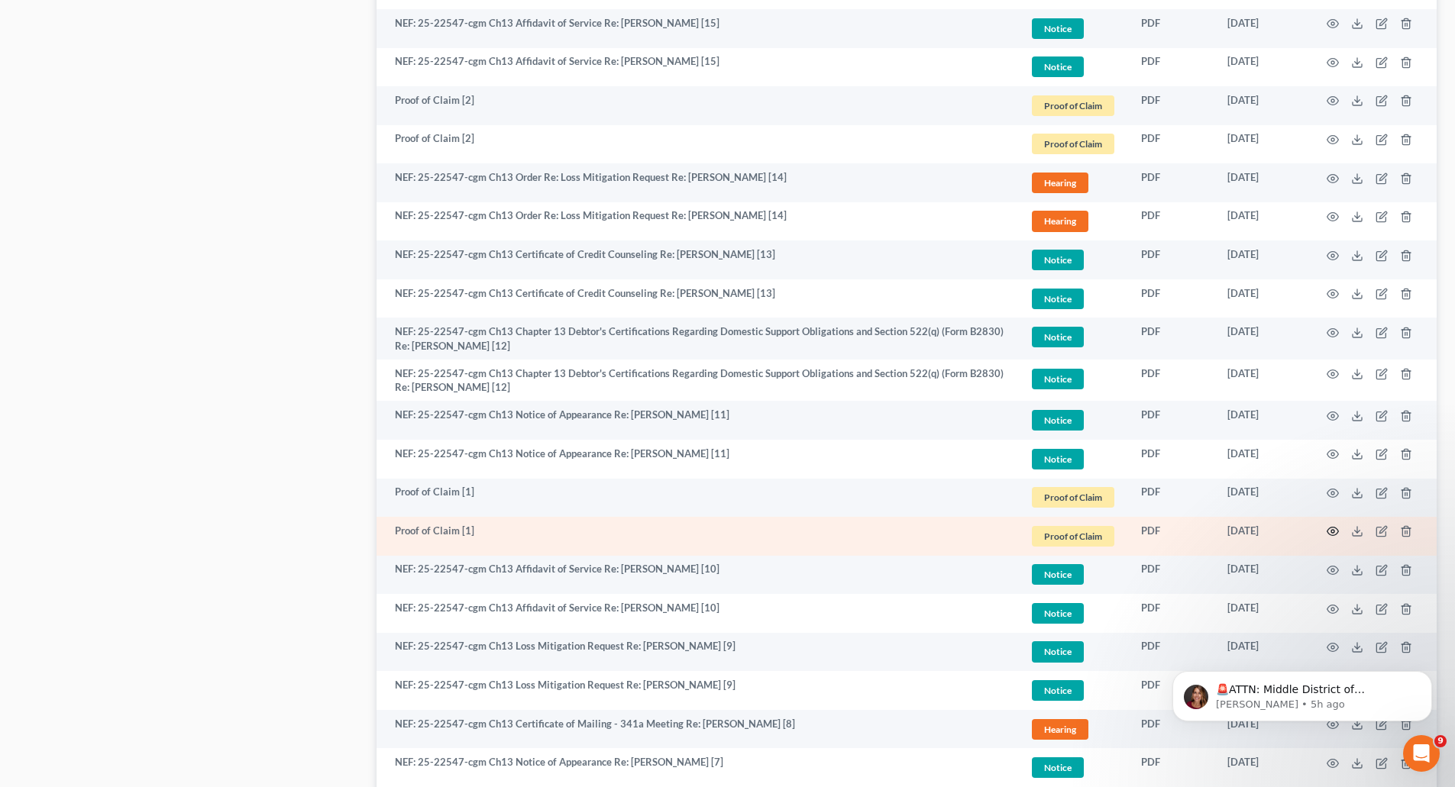
click at [1331, 527] on icon "button" at bounding box center [1332, 531] width 12 height 12
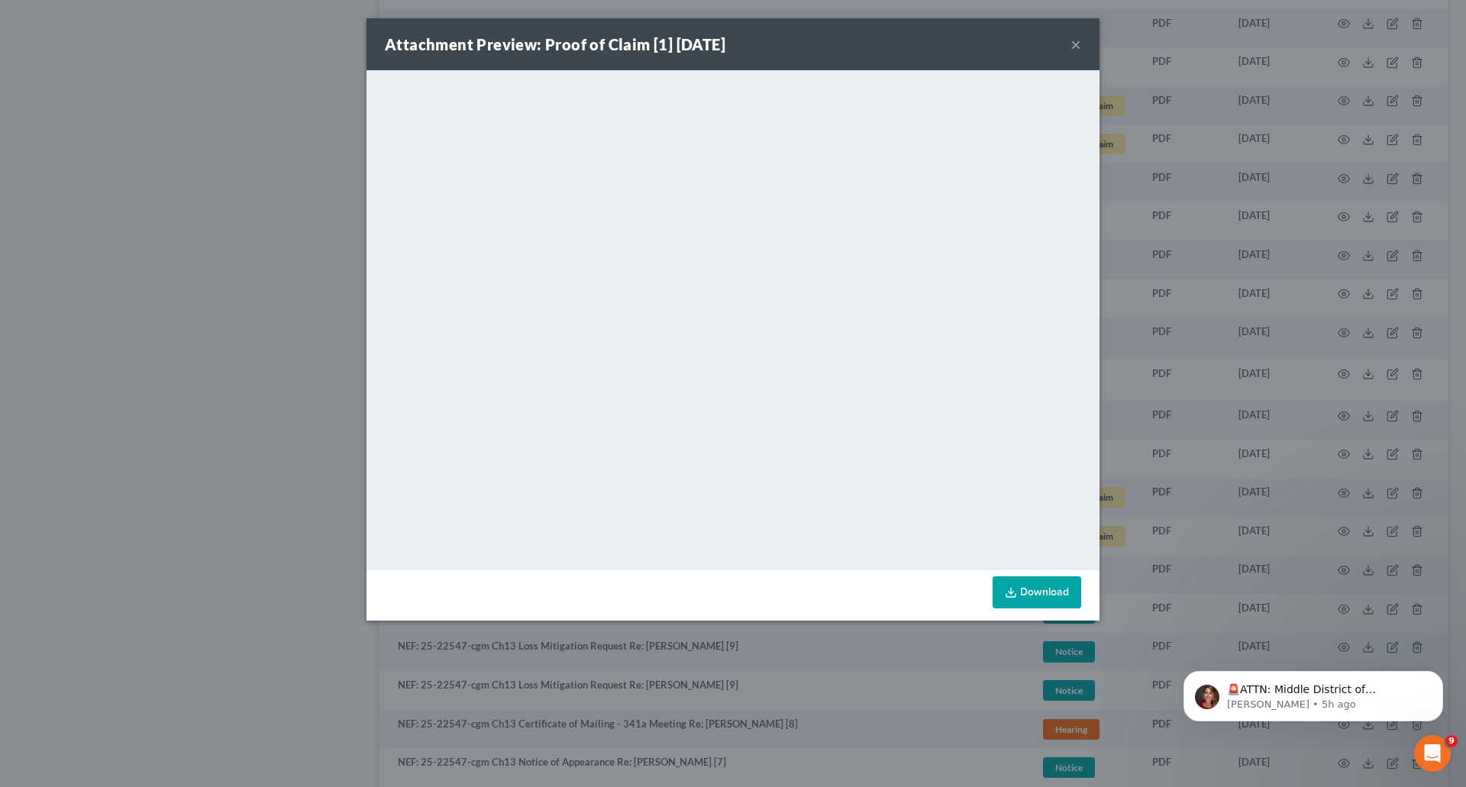
click at [1076, 45] on button "×" at bounding box center [1076, 44] width 11 height 18
